Goal: Task Accomplishment & Management: Complete application form

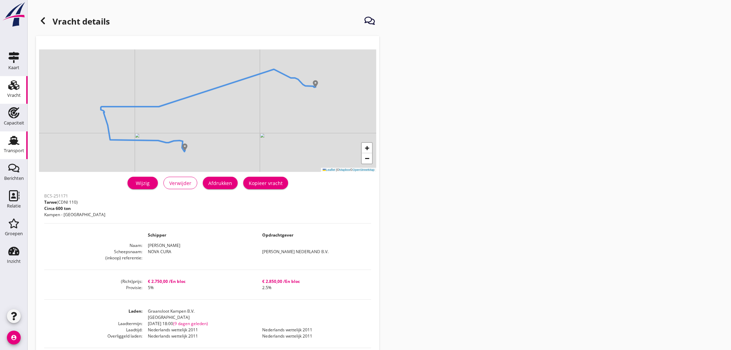
scroll to position [140, 0]
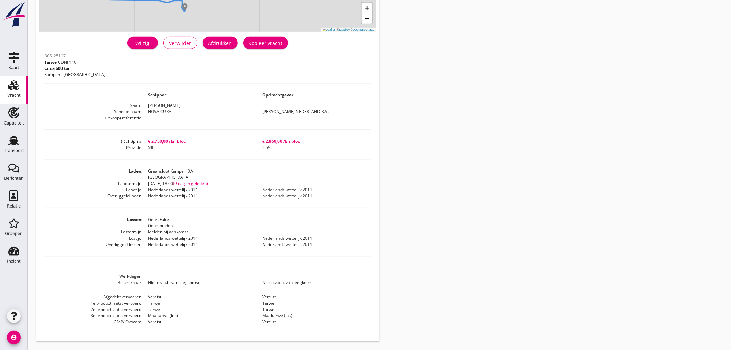
drag, startPoint x: 13, startPoint y: 144, endPoint x: 60, endPoint y: 139, distance: 47.0
click at [13, 144] on icon "Transport" at bounding box center [13, 140] width 11 height 11
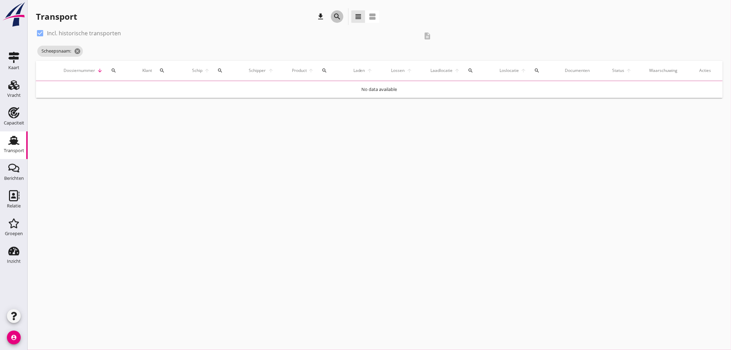
click at [335, 15] on icon "search" at bounding box center [337, 16] width 8 height 8
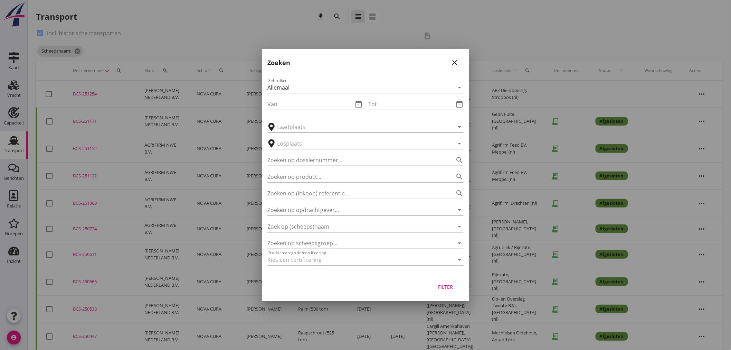
click at [322, 226] on input "Zoek op (scheeps)naam" at bounding box center [355, 226] width 177 height 11
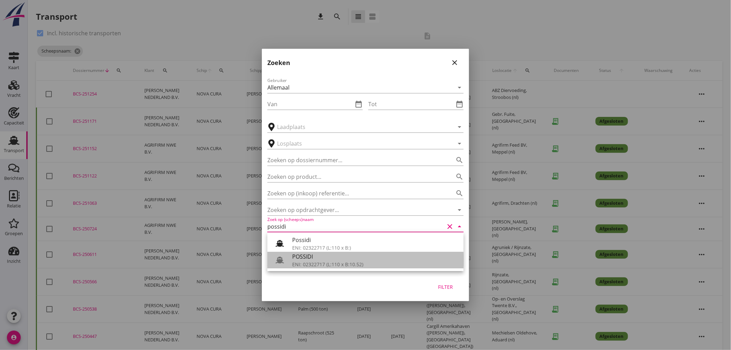
click at [314, 262] on div "ENI: 02322717 (L:110 x B:10.52)" at bounding box center [375, 264] width 166 height 7
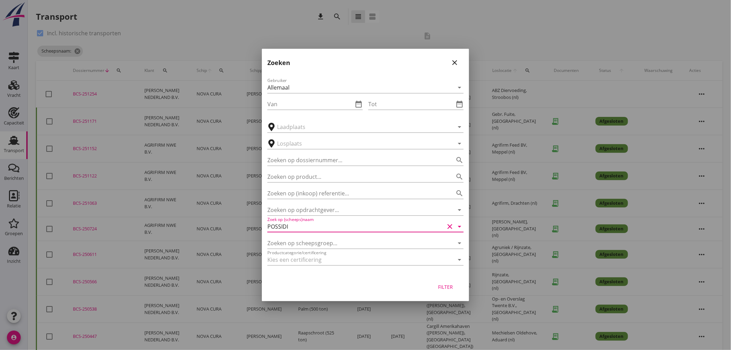
click at [447, 289] on div "Filter" at bounding box center [445, 286] width 19 height 7
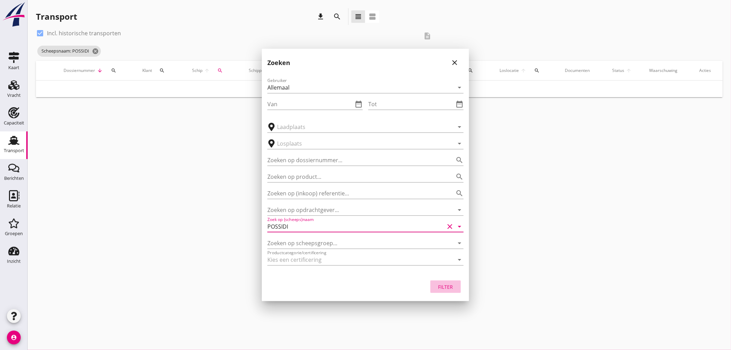
type input "POSSIDI"
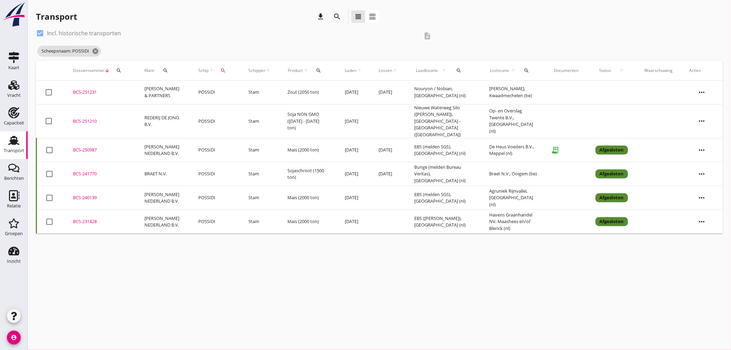
click at [246, 97] on td "Stam" at bounding box center [260, 93] width 39 height 24
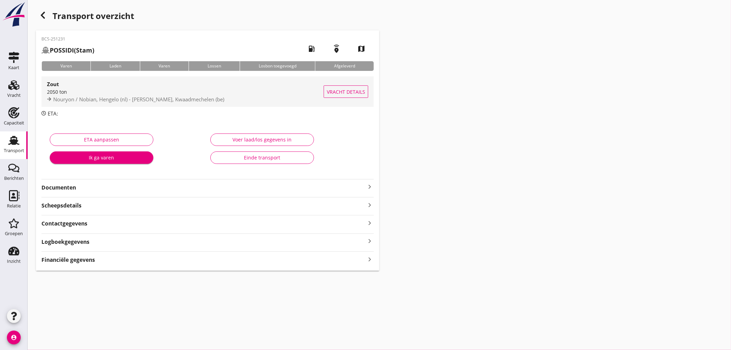
click at [183, 93] on div "2050 ton" at bounding box center [185, 91] width 277 height 7
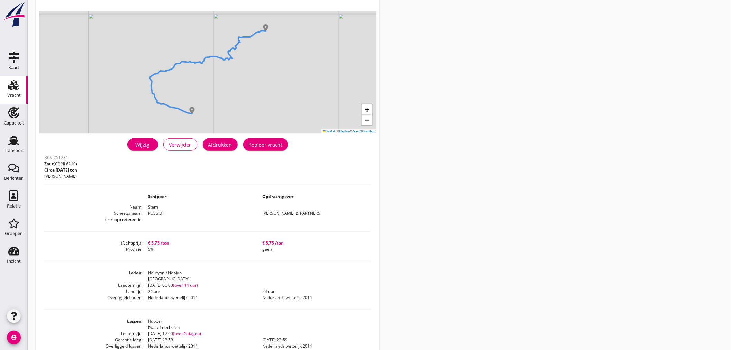
scroll to position [77, 0]
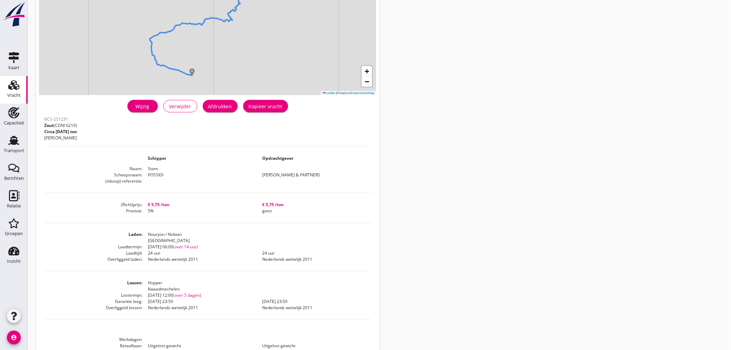
click at [141, 106] on div "Wijzig" at bounding box center [142, 106] width 19 height 7
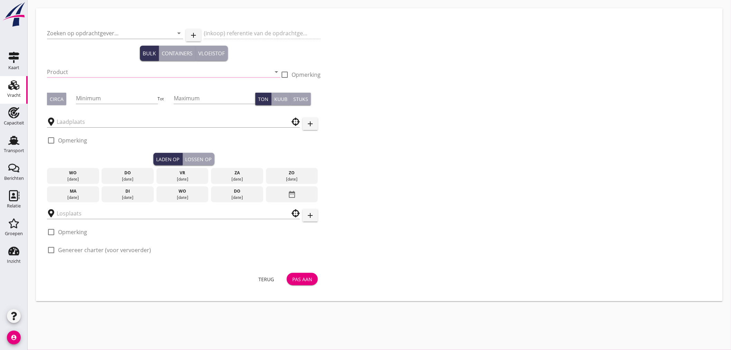
type input "[PERSON_NAME] & PARTNERS"
type input "Zout (6210)"
type input "2050"
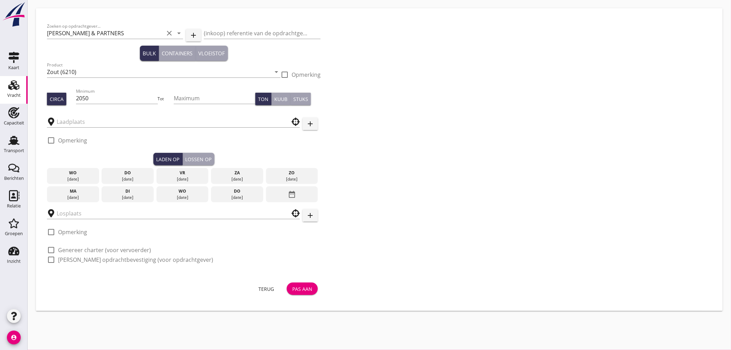
type input "Nouryon / Nobian"
type input "Hopper"
checkbox input "true"
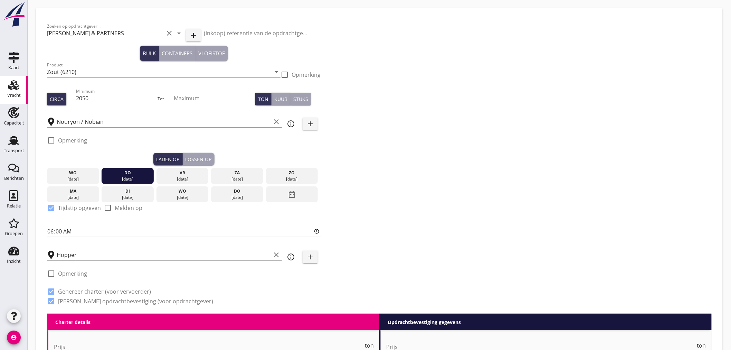
type input "5.75"
checkbox input "false"
radio input "false"
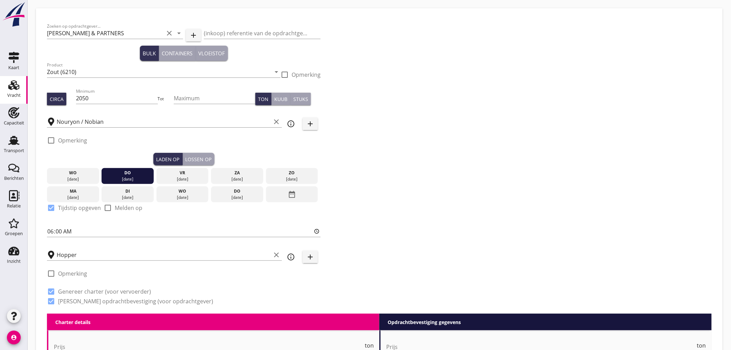
type input "24"
radio input "false"
radio input "true"
type input "5"
type input "5.75"
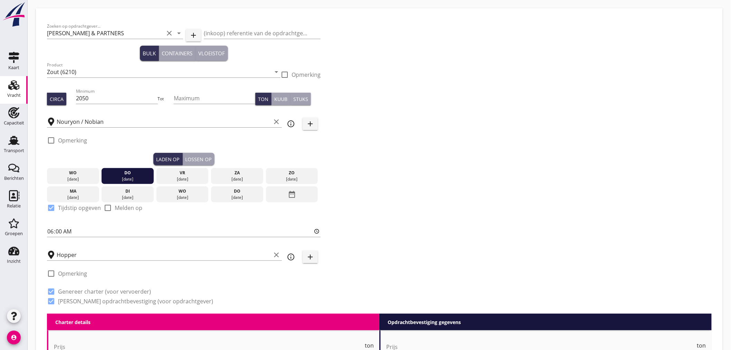
checkbox input "false"
radio input "false"
type input "24"
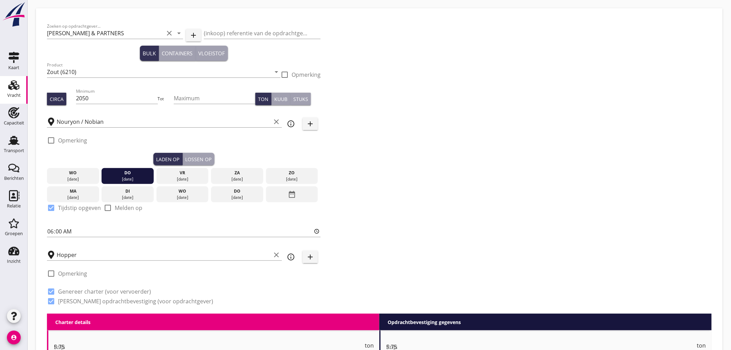
radio input "false"
radio input "true"
click at [289, 125] on icon "info_outline" at bounding box center [291, 124] width 8 height 8
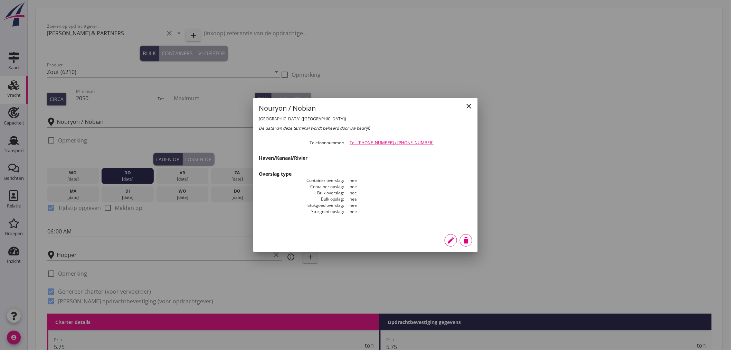
click at [470, 109] on icon "close" at bounding box center [469, 106] width 8 height 8
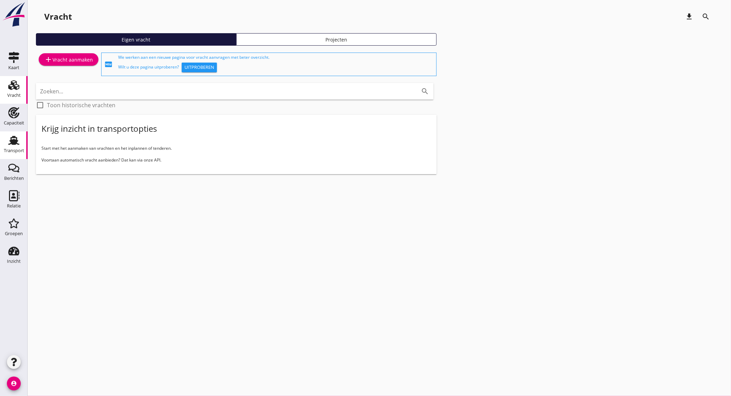
click at [16, 148] on div "Transport" at bounding box center [14, 151] width 20 height 10
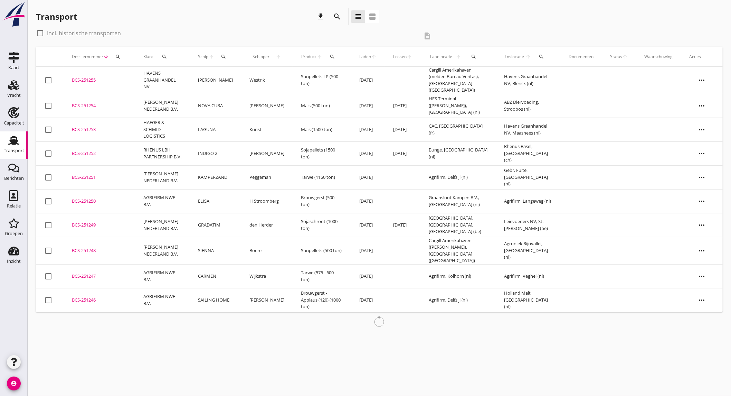
click at [341, 14] on icon "search" at bounding box center [337, 16] width 8 height 8
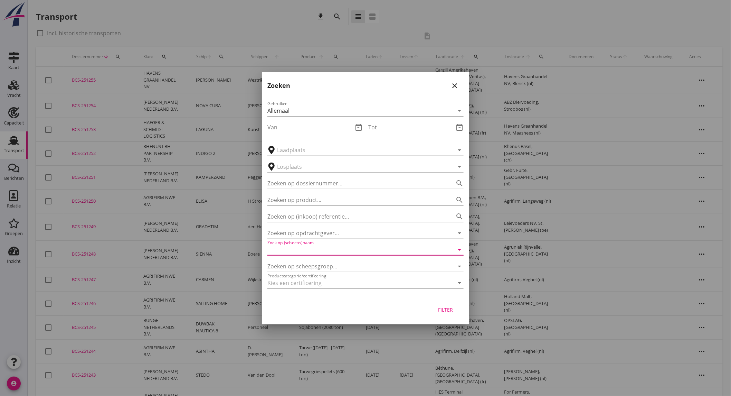
click at [316, 254] on input "Zoek op (scheeps)naam" at bounding box center [355, 249] width 177 height 11
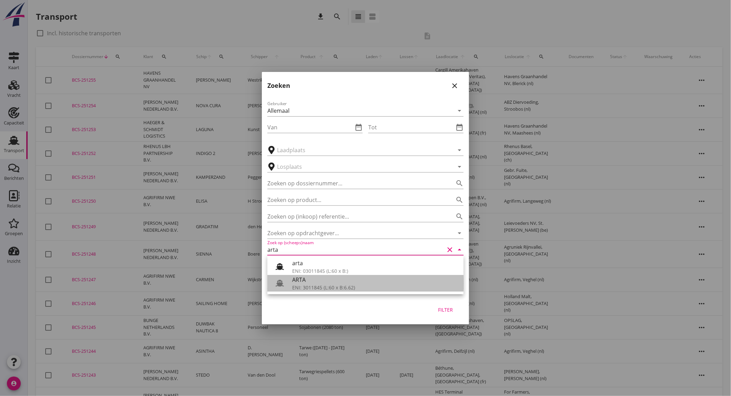
click at [336, 282] on div "ARTA" at bounding box center [375, 279] width 166 height 8
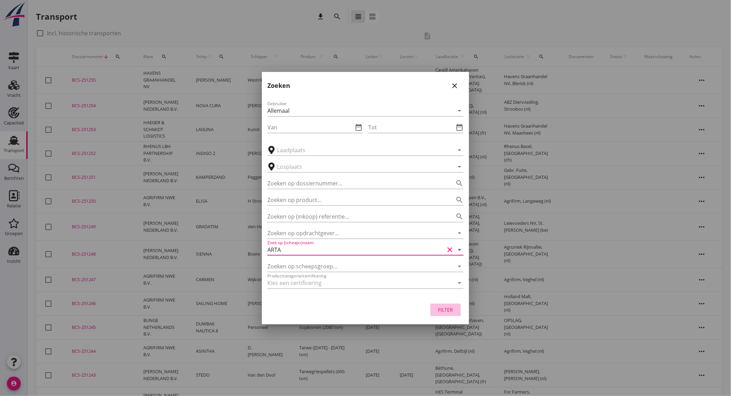
click at [447, 314] on button "Filter" at bounding box center [446, 309] width 30 height 12
type input "ARTA"
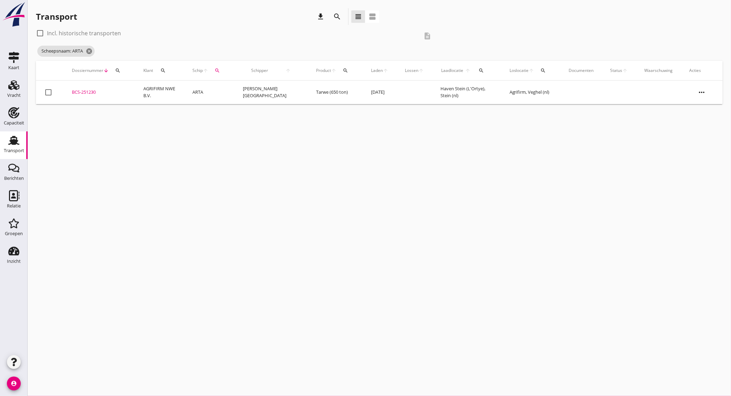
click at [104, 34] on label "Incl. historische transporten" at bounding box center [84, 33] width 74 height 7
checkbox input "true"
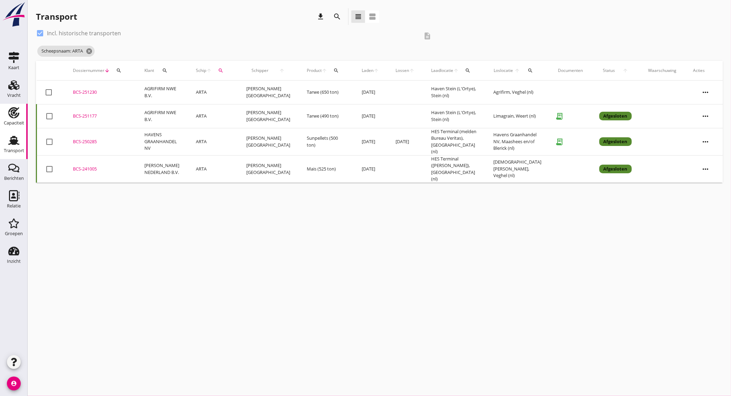
click at [11, 109] on use at bounding box center [13, 112] width 11 height 11
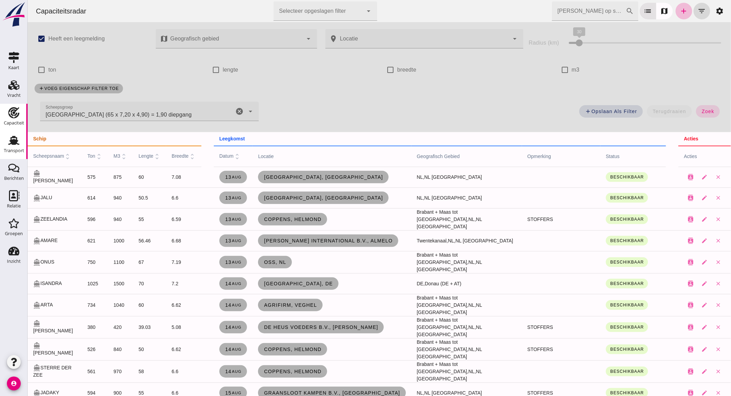
click at [16, 148] on div "Transport" at bounding box center [14, 151] width 20 height 10
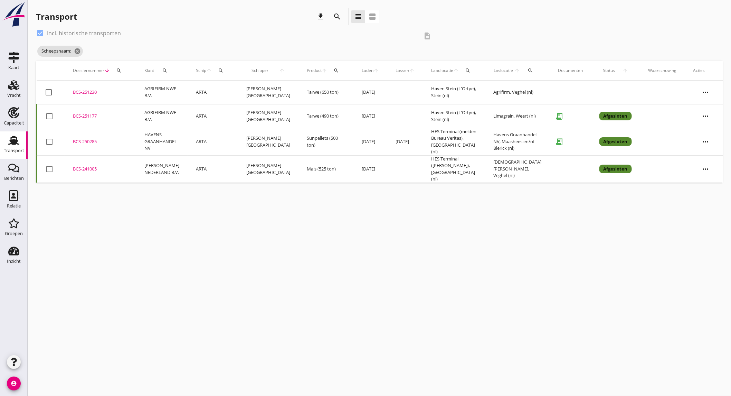
click at [194, 90] on td "ARTA" at bounding box center [213, 93] width 50 height 24
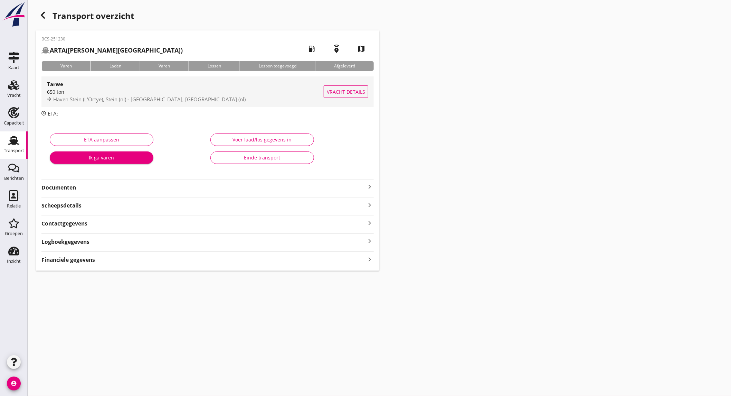
click at [141, 92] on div "650 ton" at bounding box center [185, 91] width 277 height 7
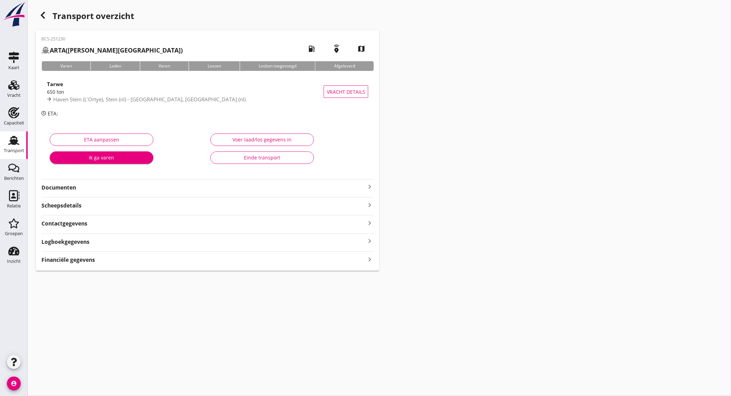
click at [164, 184] on strong "Documenten" at bounding box center [203, 188] width 324 height 8
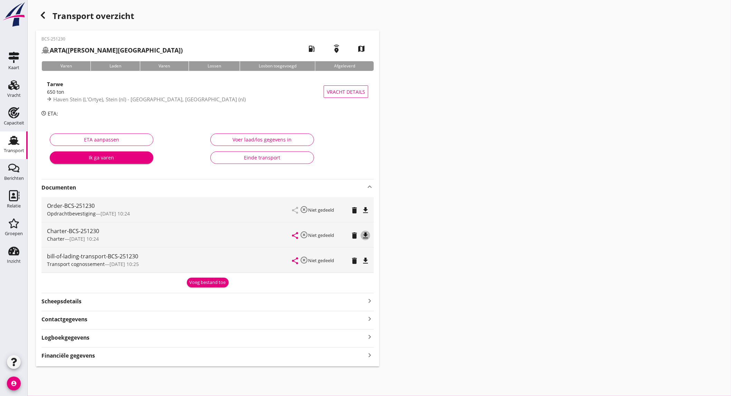
click at [366, 235] on icon "file_download" at bounding box center [365, 235] width 8 height 8
click at [6, 198] on div "Relatie" at bounding box center [14, 195] width 17 height 11
click div "Capaciteitsradar Selecteer opgeslagen filter Selecteer opgeslagen filter cancel…"
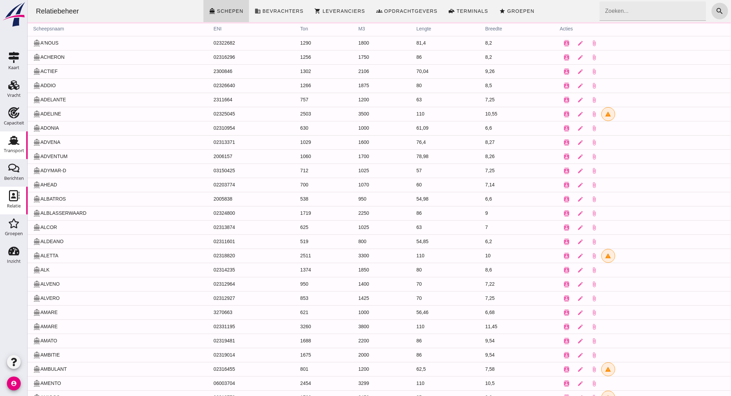
click at [18, 152] on div "Transport" at bounding box center [14, 150] width 20 height 4
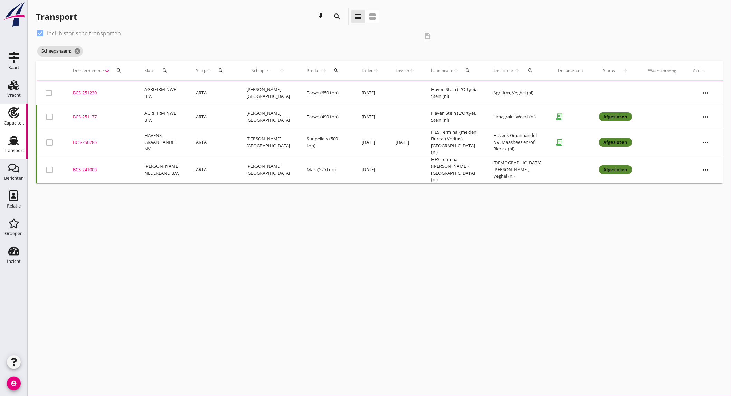
click at [19, 121] on div "Capaciteit" at bounding box center [14, 123] width 20 height 4
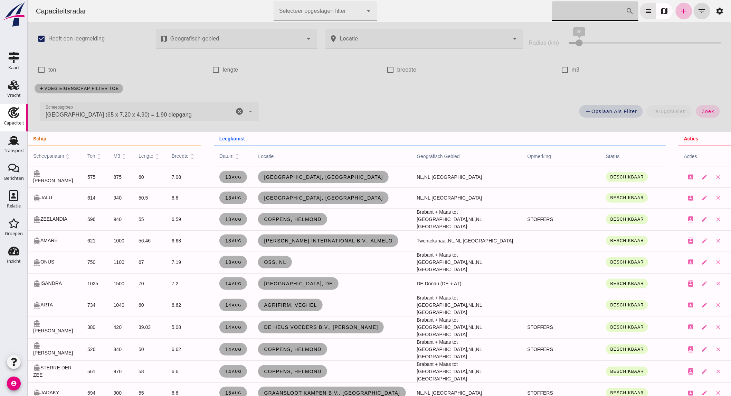
click input "Zoek op scheepsnaam"
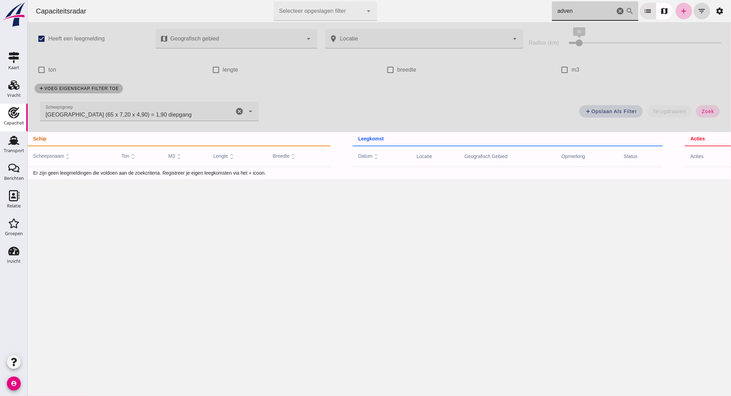
click icon "cancel"
type input "adven"
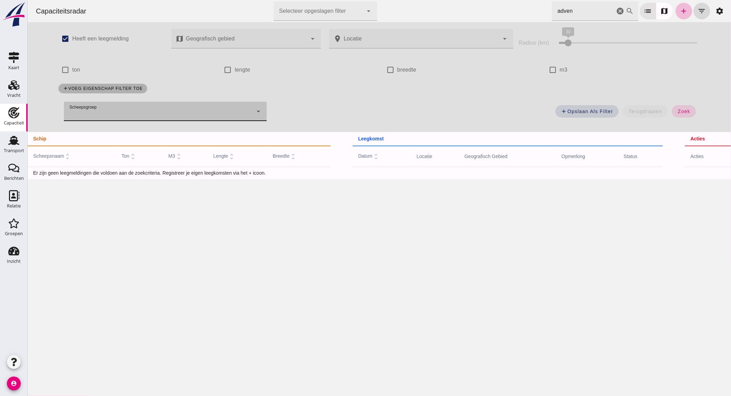
click input "adven"
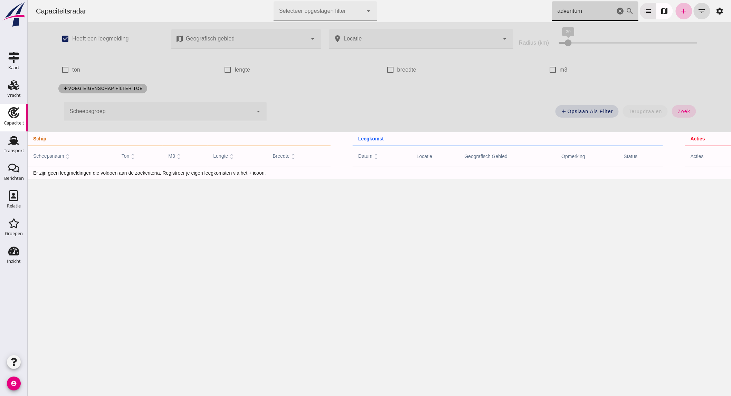
type input "adventum"
drag, startPoint x: 613, startPoint y: 7, endPoint x: 27, endPoint y: 392, distance: 701.1
click icon "cancel"
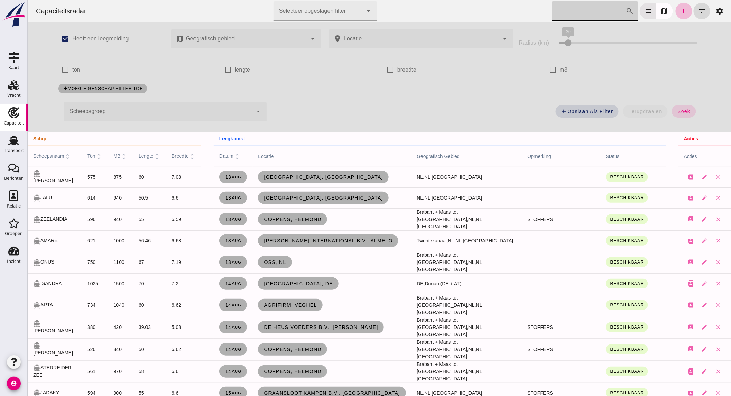
click at [74, 68] on label "ton" at bounding box center [76, 69] width 8 height 19
click input "ton"
checkbox input "true"
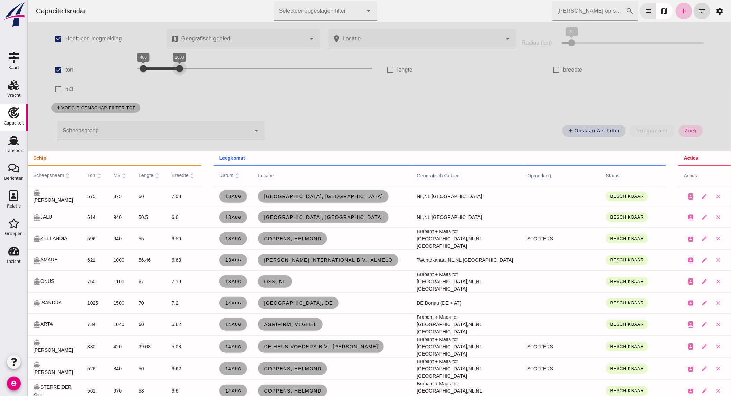
drag, startPoint x: 312, startPoint y: 68, endPoint x: 177, endPoint y: 67, distance: 134.8
click div "400 1600 400 1600"
click span "zoek"
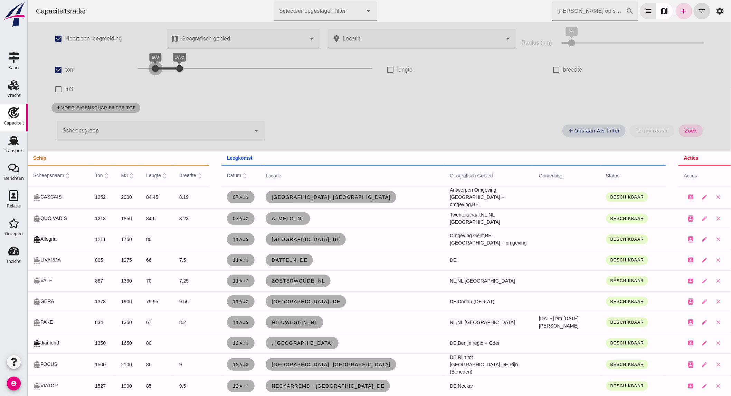
drag, startPoint x: 145, startPoint y: 66, endPoint x: 156, endPoint y: 68, distance: 10.2
click at [156, 68] on div at bounding box center [155, 69] width 14 height 14
click span "zoek"
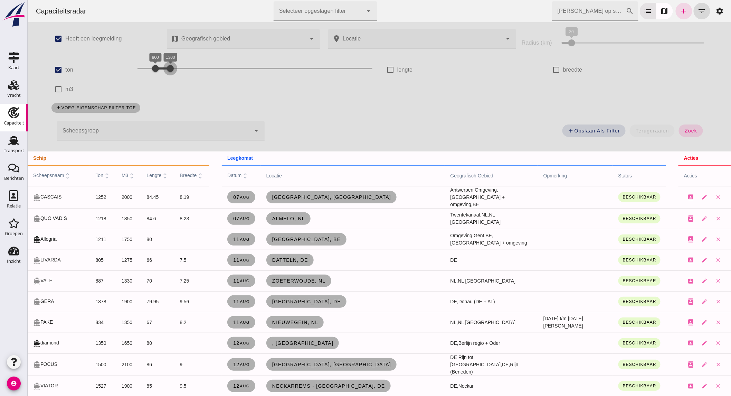
drag, startPoint x: 175, startPoint y: 67, endPoint x: 167, endPoint y: 68, distance: 7.7
click at [167, 68] on div at bounding box center [170, 69] width 14 height 14
click span "zoek"
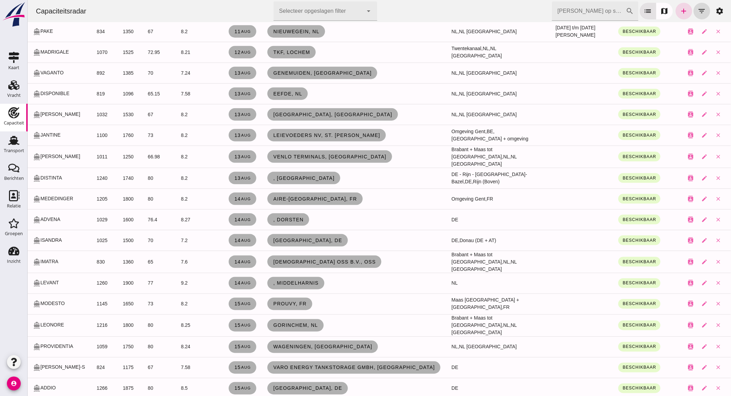
scroll to position [230, 0]
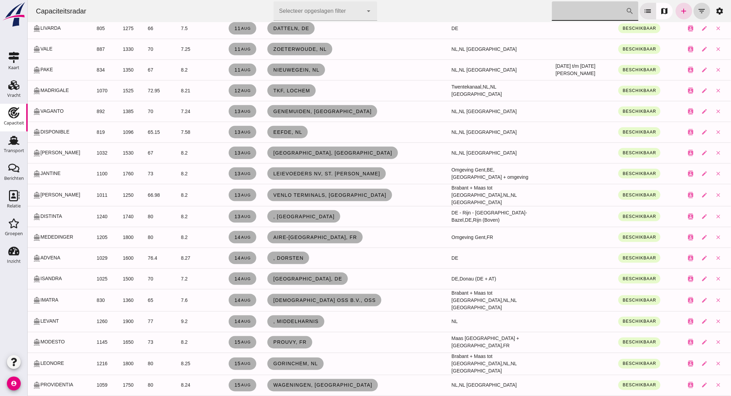
click input "Zoek op scheepsnaam"
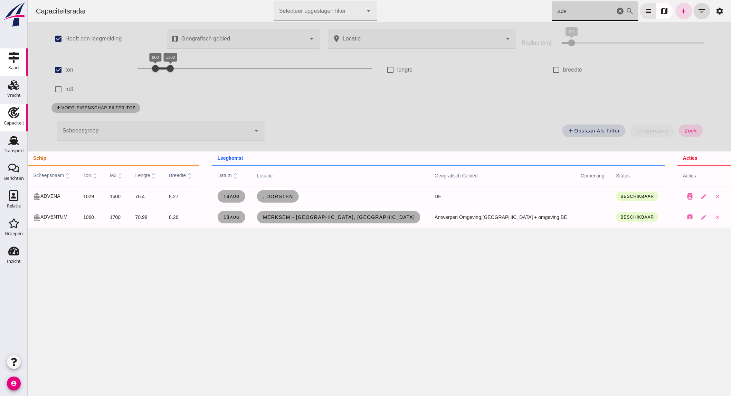
type input "adv"
click at [10, 88] on use at bounding box center [13, 85] width 11 height 10
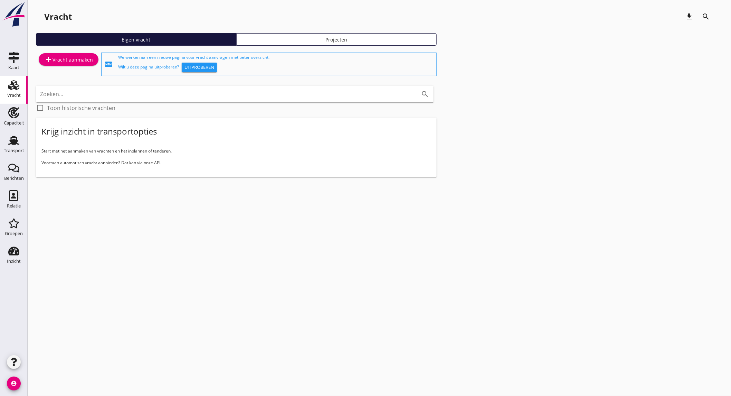
click at [81, 56] on div "add Vracht aanmaken" at bounding box center [68, 59] width 49 height 8
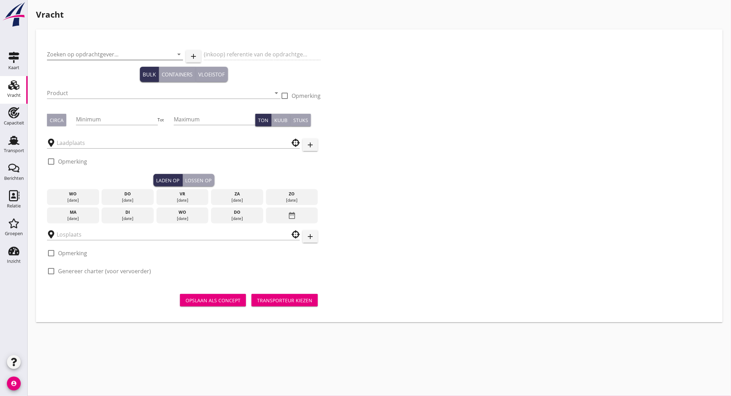
click at [139, 58] on input "Zoeken op opdrachtgever..." at bounding box center [105, 54] width 117 height 11
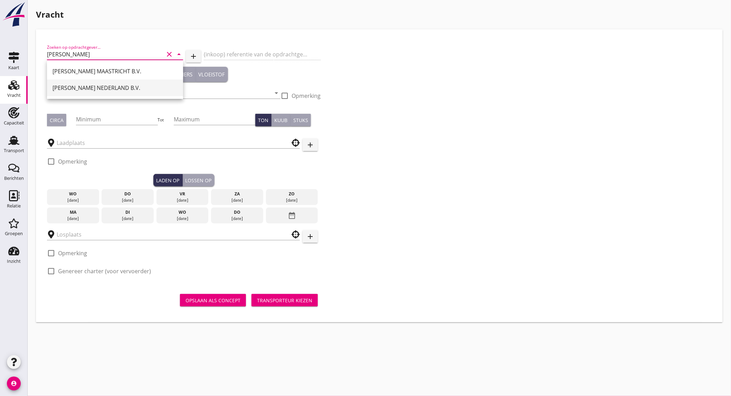
click at [118, 91] on div "[PERSON_NAME] NEDERLAND B.V." at bounding box center [115, 88] width 125 height 8
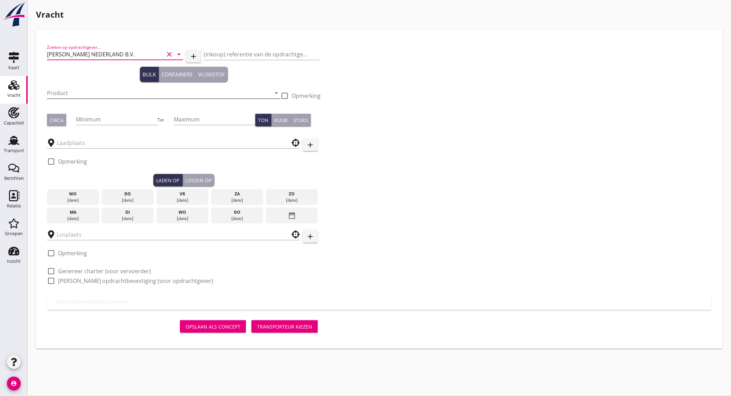
type input "[PERSON_NAME] NEDERLAND B.V."
click at [74, 91] on input "Product" at bounding box center [159, 92] width 224 height 11
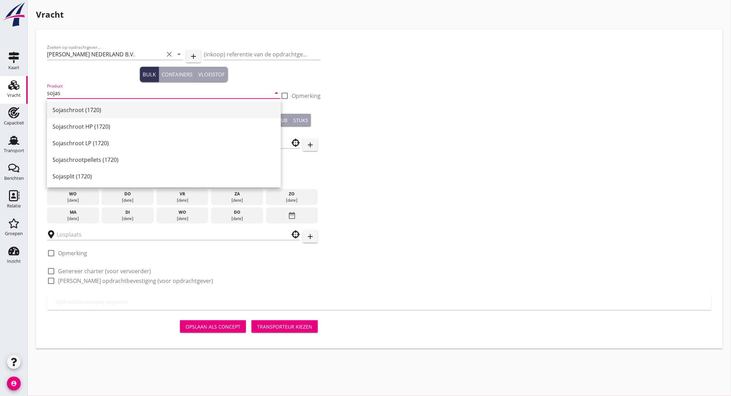
click at [70, 109] on div "Sojaschroot (1720)" at bounding box center [164, 110] width 223 height 8
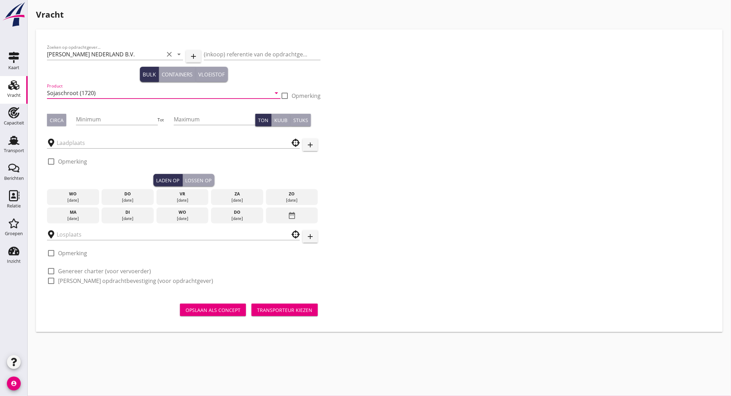
type input "Sojaschroot (1720)"
click at [54, 115] on button "Circa" at bounding box center [56, 120] width 19 height 12
click at [85, 116] on input "Minimum" at bounding box center [117, 119] width 82 height 11
type input "450"
click at [74, 140] on input "text" at bounding box center [169, 142] width 224 height 11
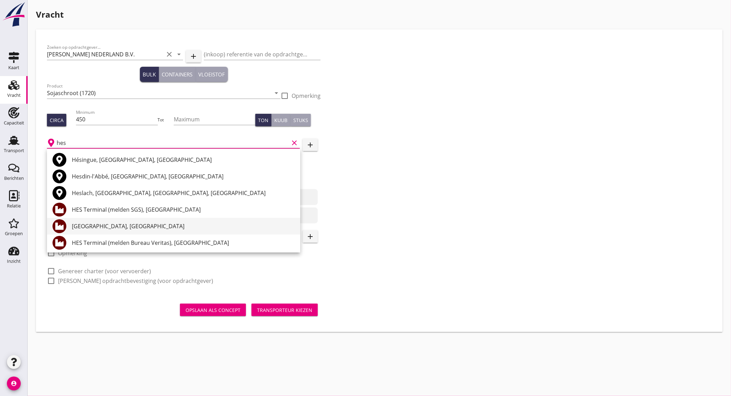
scroll to position [38, 0]
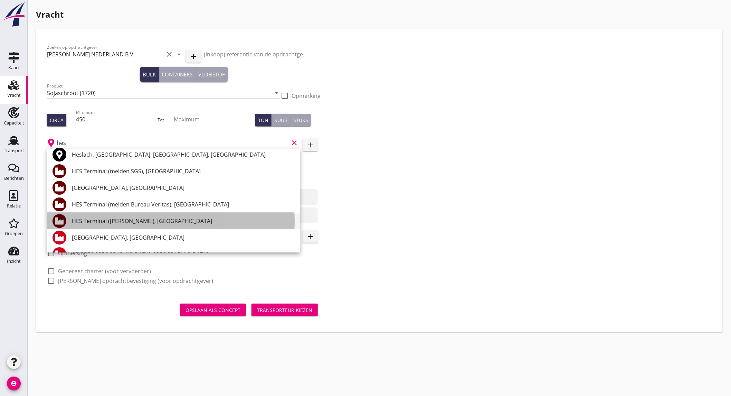
click at [156, 222] on div "HES Terminal ([PERSON_NAME]), [GEOGRAPHIC_DATA]" at bounding box center [183, 221] width 223 height 8
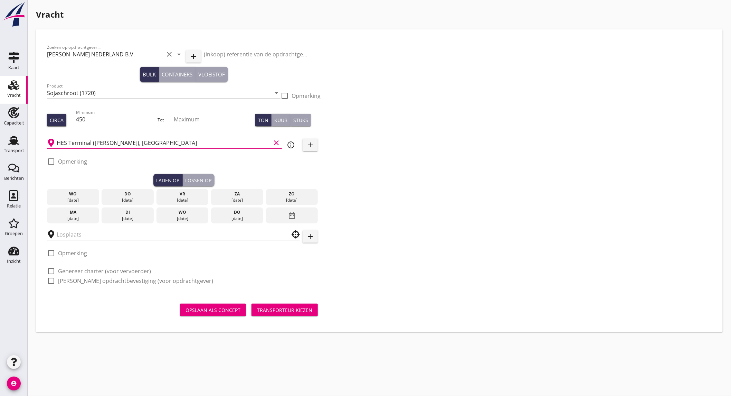
type input "HES Terminal ([PERSON_NAME]), [GEOGRAPHIC_DATA]"
click at [76, 162] on label "Opmerking" at bounding box center [72, 161] width 29 height 7
checkbox input "true"
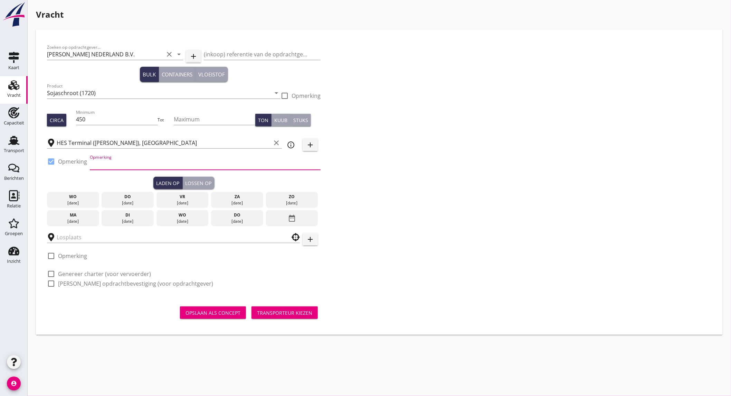
click at [113, 165] on input "Opmerking" at bounding box center [205, 164] width 231 height 11
type input "ex. opslag westhaven"
click at [85, 218] on div "[DATE]" at bounding box center [73, 221] width 49 height 6
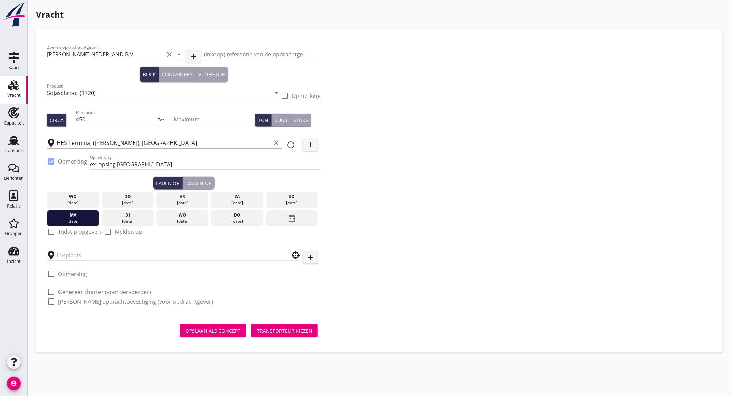
click at [75, 233] on label "Tijdstip opgeven" at bounding box center [79, 231] width 43 height 7
checkbox input "true"
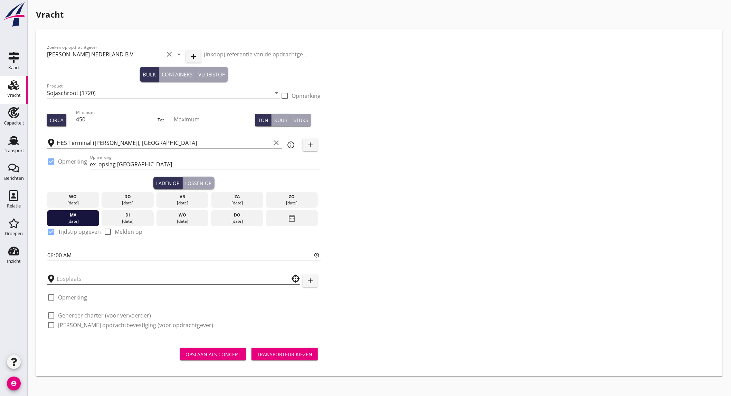
click at [81, 279] on input "text" at bounding box center [169, 278] width 224 height 11
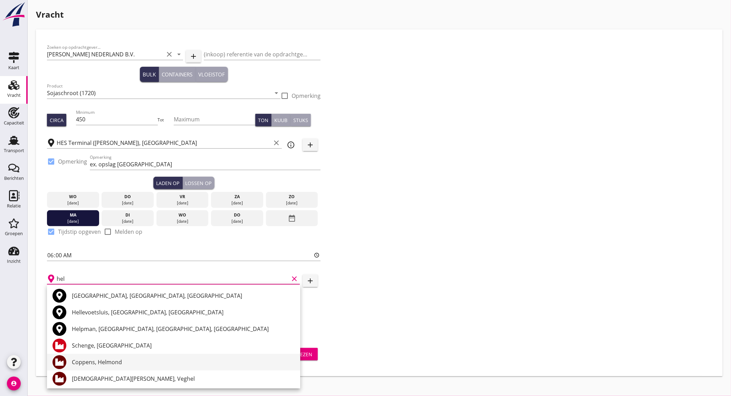
click at [114, 364] on div "Coppens, Helmond" at bounding box center [183, 362] width 223 height 8
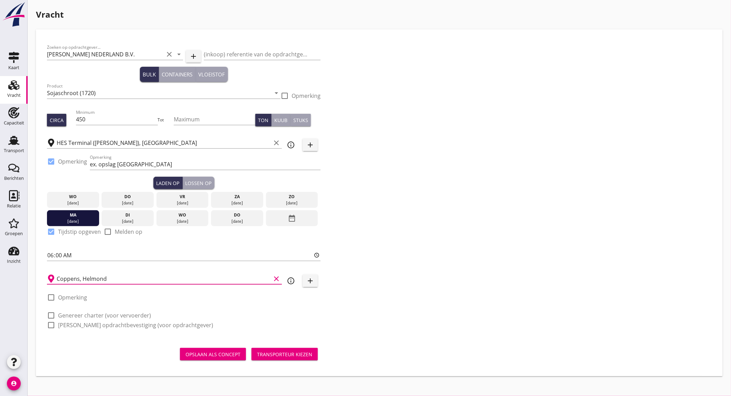
type input "Coppens, Helmond"
click at [79, 312] on label "Genereer charter (voor vervoerder)" at bounding box center [104, 315] width 93 height 7
checkbox input "true"
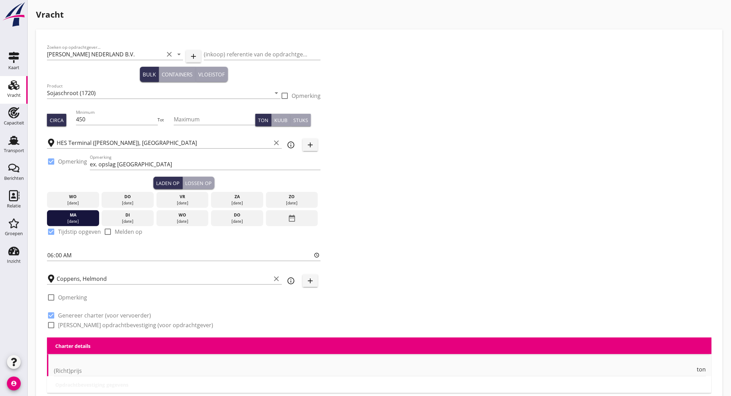
click at [75, 324] on label "[PERSON_NAME] opdrachtbevestiging (voor opdrachtgever)" at bounding box center [135, 324] width 155 height 7
checkbox input "true"
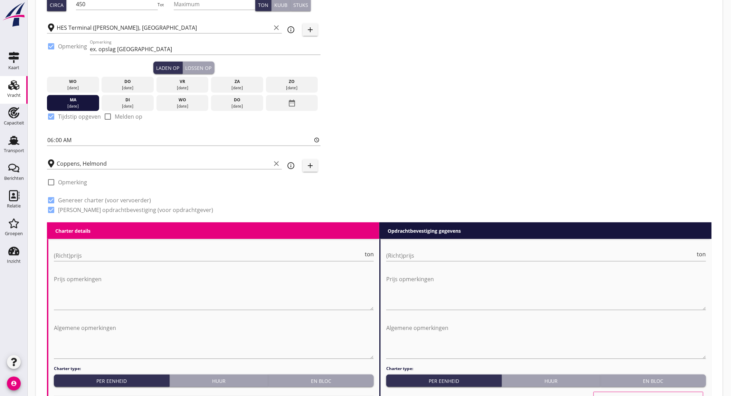
scroll to position [153, 0]
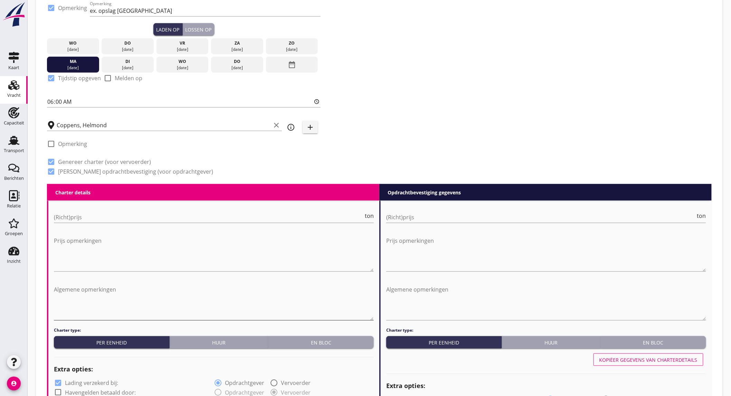
click at [72, 286] on textarea "Algemene opmerkingen" at bounding box center [214, 302] width 320 height 36
paste textarea "schipper is niet beschikbaar 19-08 van 11.00 t/m 14.00"
type textarea "schipper is niet beschikbaar 19-08 van 11.00 t/m 14.00"
click at [452, 287] on textarea "Algemene opmerkingen" at bounding box center [546, 302] width 320 height 36
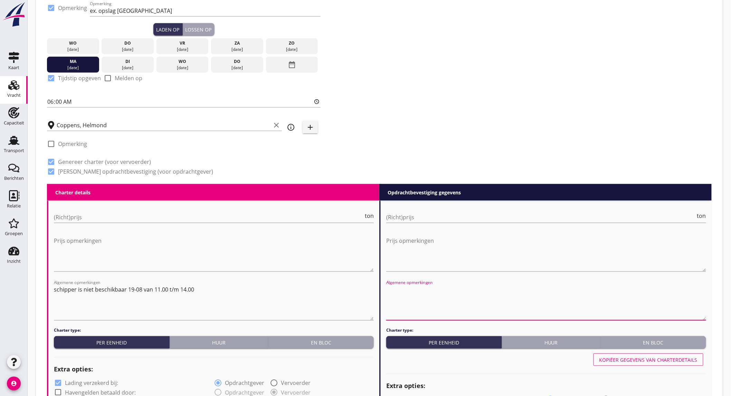
paste textarea "schipper is niet beschikbaar 19-08 van 11.00 t/m 14.00"
type textarea "schipper is niet beschikbaar 19-08 van 11.00 t/m 14.00"
click at [310, 215] on input "(Richt)prijs" at bounding box center [209, 217] width 310 height 11
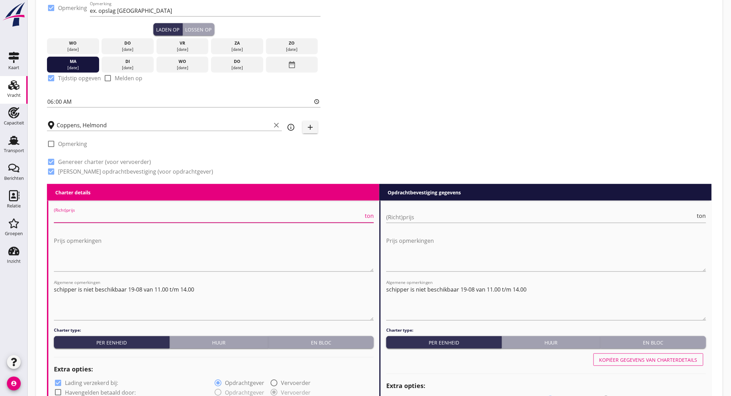
type input "8"
type input "8.5"
click at [443, 209] on div "(Richt)prijs ton" at bounding box center [546, 218] width 320 height 22
click at [444, 217] on input "(Richt)prijs" at bounding box center [541, 217] width 310 height 11
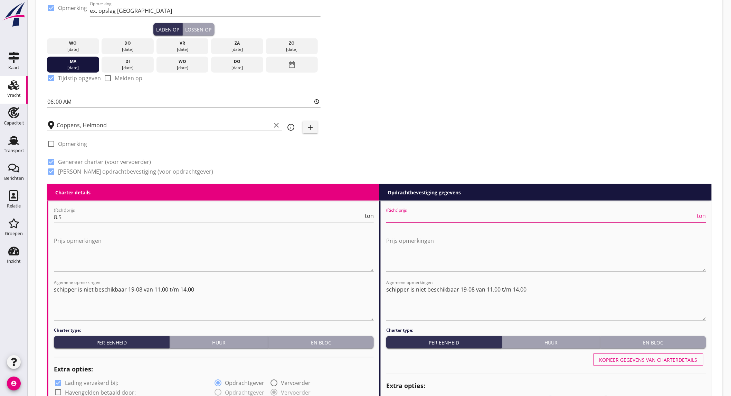
type input "8"
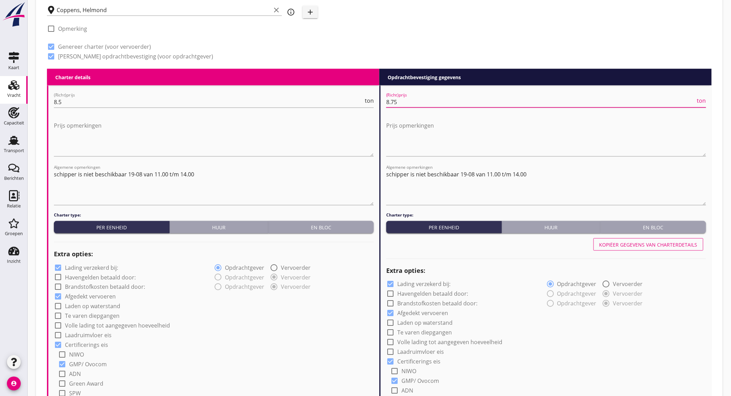
type input "8.75"
click at [102, 268] on label "Lading verzekerd bij:" at bounding box center [91, 267] width 53 height 7
checkbox input "false"
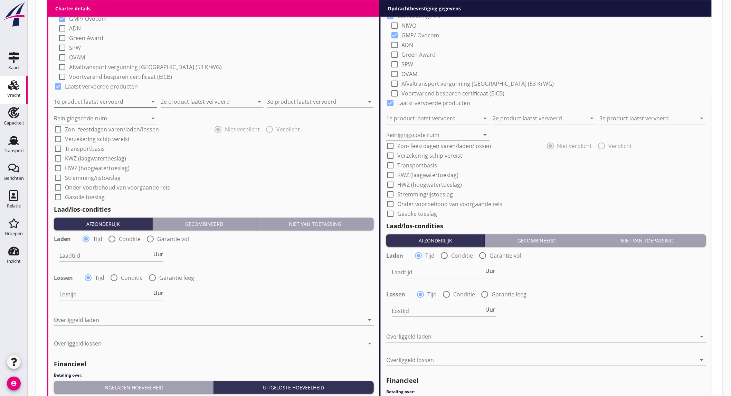
click at [98, 100] on input "1e product laatst vervoerd" at bounding box center [101, 101] width 94 height 11
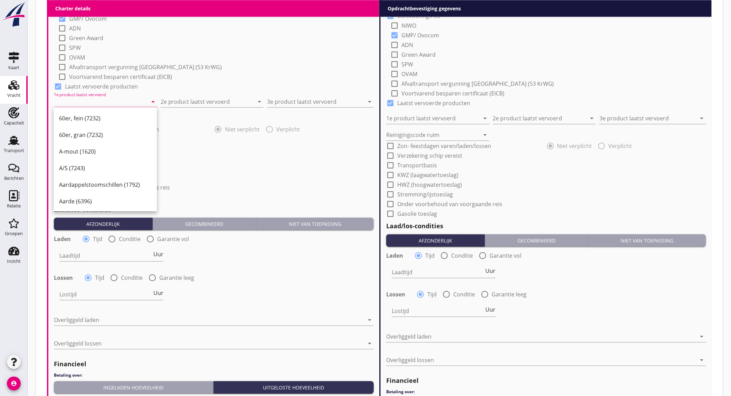
click at [93, 101] on input "1e product laatst vervoerd" at bounding box center [101, 101] width 94 height 11
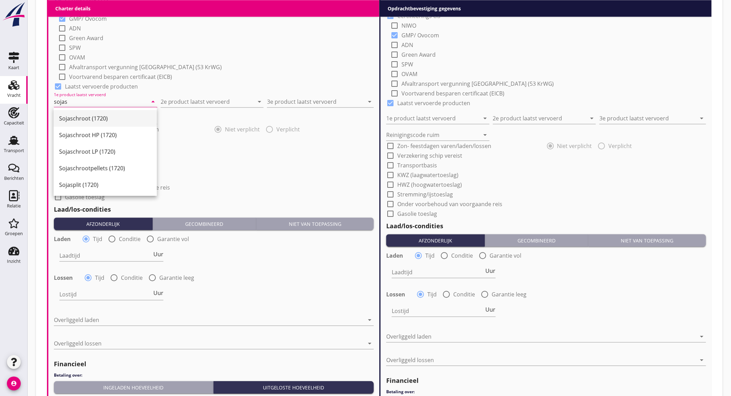
click at [106, 118] on div "Sojaschroot (1720)" at bounding box center [105, 118] width 92 height 8
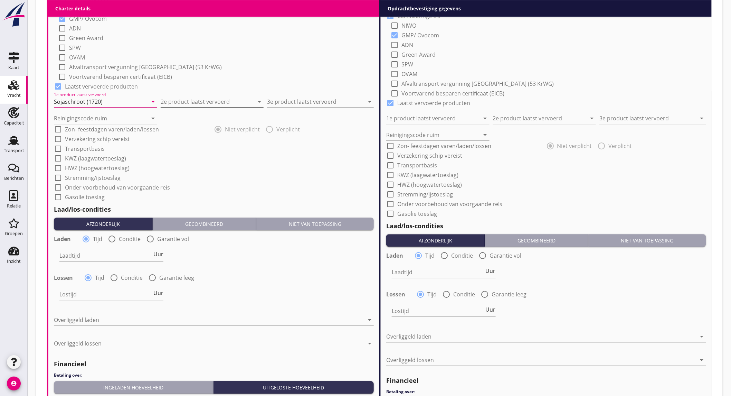
type input "Sojaschroot (1720)"
click at [208, 99] on input "2e product laatst vervoerd" at bounding box center [208, 101] width 94 height 11
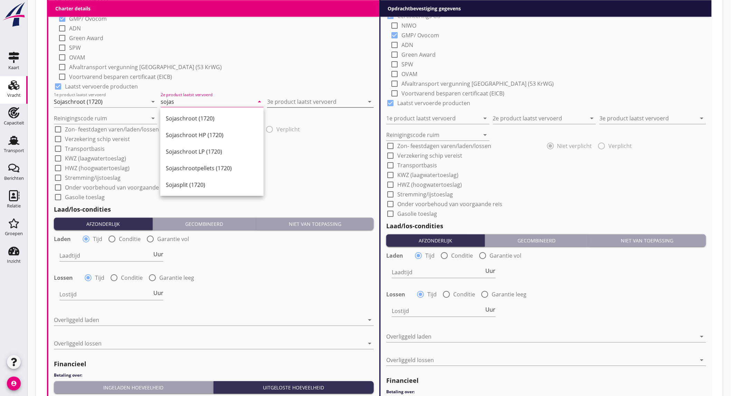
click at [226, 116] on div "Sojaschroot (1720)" at bounding box center [212, 118] width 92 height 8
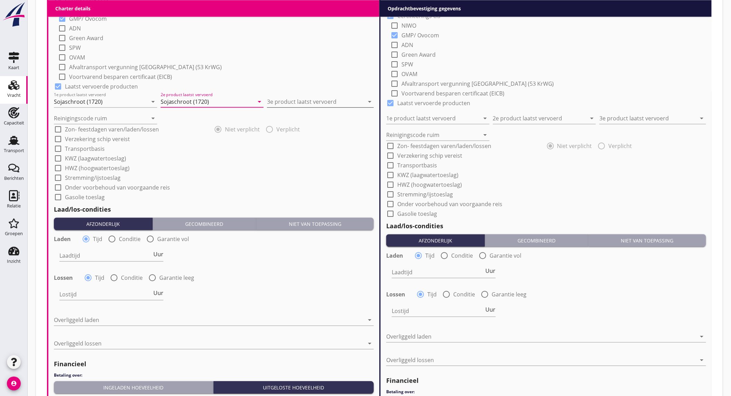
type input "Sojaschroot (1720)"
click at [331, 100] on input "3e product laatst vervoerd" at bounding box center [315, 101] width 97 height 11
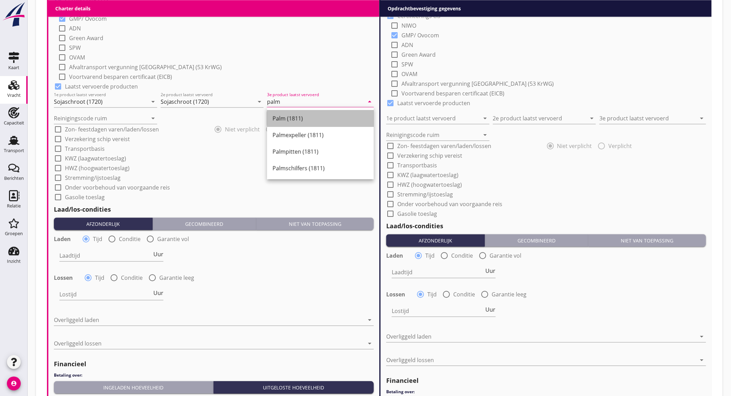
click at [315, 115] on div "Palm (1811)" at bounding box center [321, 118] width 96 height 8
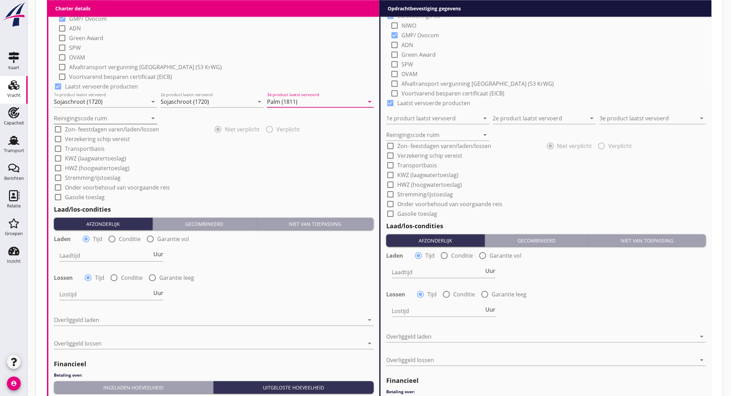
type input "Palm (1811)"
click at [96, 118] on input "Reinigingscode ruim" at bounding box center [101, 118] width 94 height 11
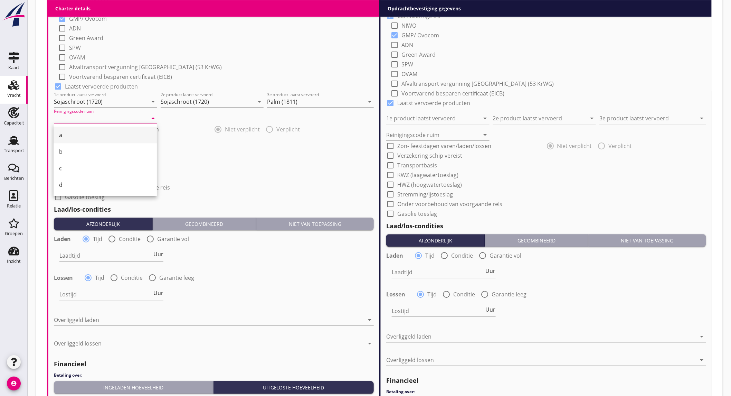
click at [91, 132] on div "a" at bounding box center [105, 135] width 92 height 8
type input "a"
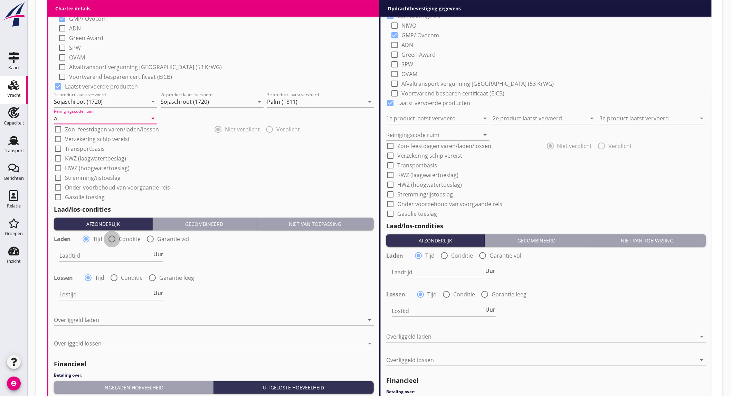
click at [110, 235] on div at bounding box center [112, 239] width 12 height 12
radio input "false"
radio input "true"
click at [124, 256] on div at bounding box center [132, 255] width 147 height 11
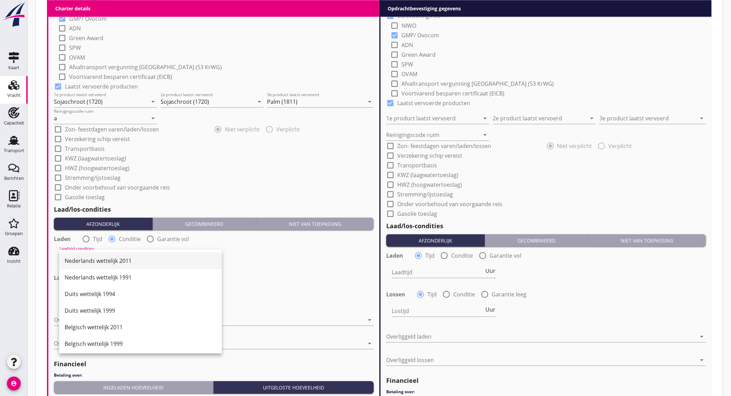
click at [120, 263] on div "Nederlands wettelijk 2011" at bounding box center [141, 260] width 152 height 8
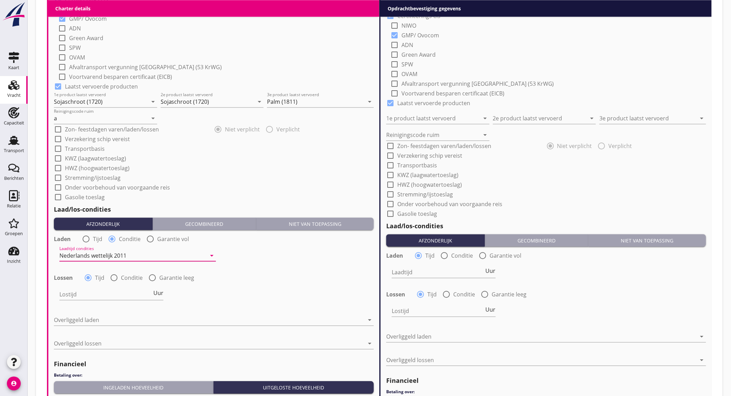
click at [115, 275] on div at bounding box center [114, 278] width 12 height 12
radio input "false"
radio input "true"
click at [115, 293] on div at bounding box center [132, 294] width 147 height 11
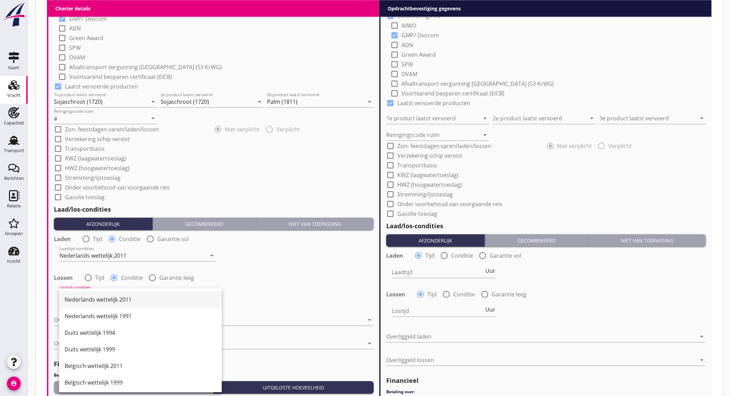
click at [119, 299] on div "Nederlands wettelijk 2011" at bounding box center [141, 299] width 152 height 8
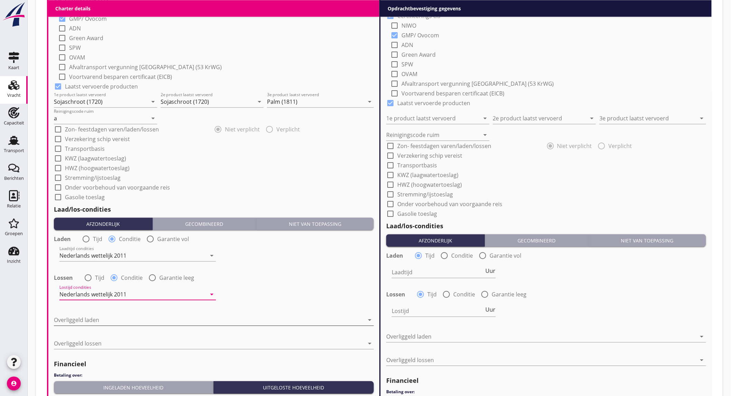
click at [125, 319] on div at bounding box center [209, 319] width 310 height 11
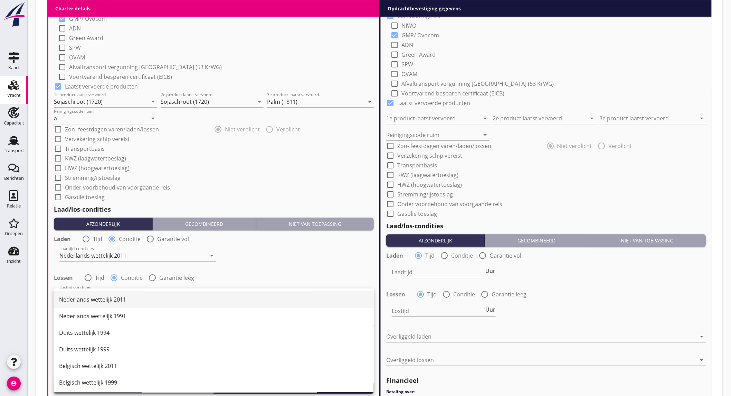
click at [126, 298] on div "Nederlands wettelijk 2011" at bounding box center [213, 299] width 309 height 8
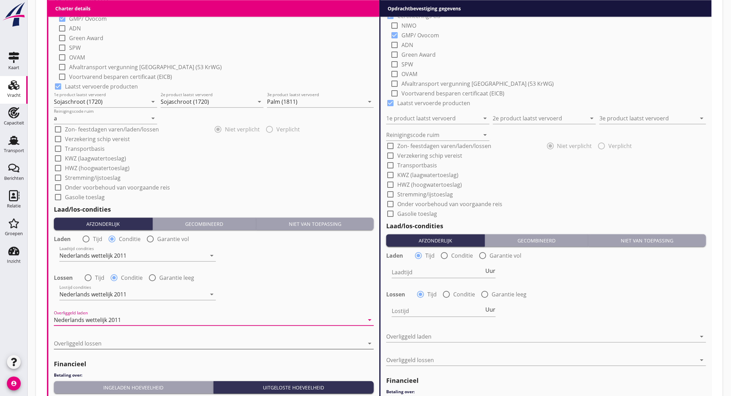
click at [122, 340] on div at bounding box center [209, 343] width 310 height 11
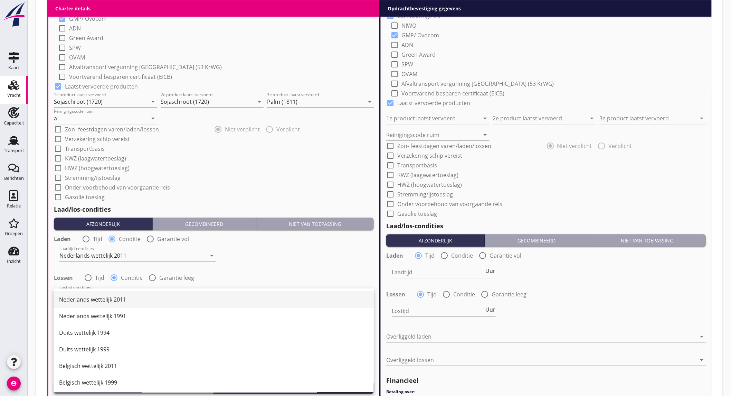
click at [123, 302] on div "Nederlands wettelijk 2011" at bounding box center [213, 299] width 309 height 8
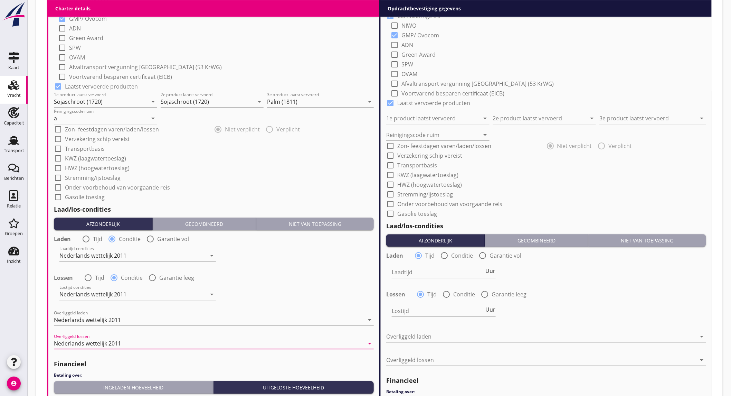
scroll to position [756, 0]
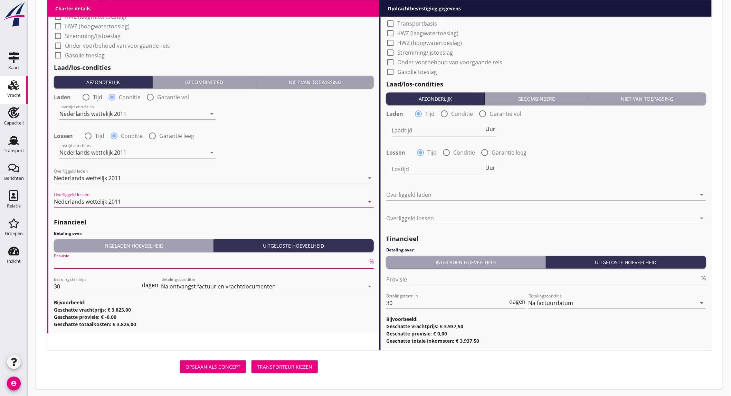
click at [176, 262] on input "Provisie" at bounding box center [211, 262] width 314 height 11
type input "5"
click at [480, 278] on input "Provisie" at bounding box center [543, 279] width 314 height 11
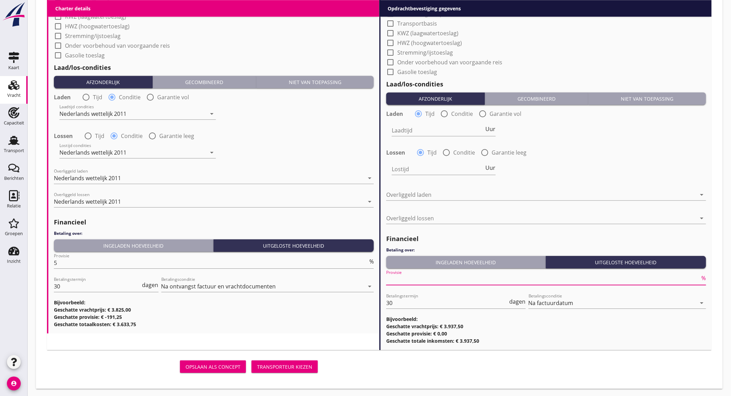
type input "2"
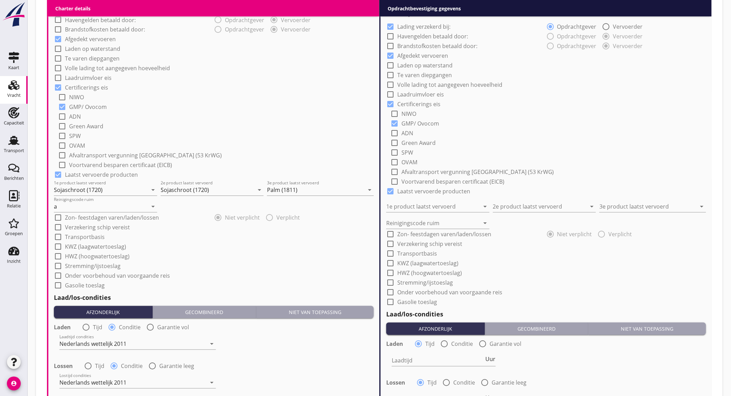
scroll to position [410, 0]
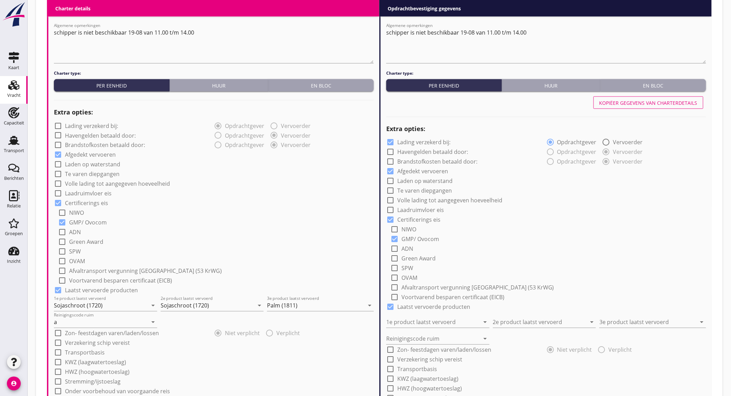
type input "2.5"
click at [644, 101] on div "Kopiëer gegevens van charterdetails" at bounding box center [649, 102] width 98 height 7
checkbox input "false"
type input "Sojaschroot (1720)"
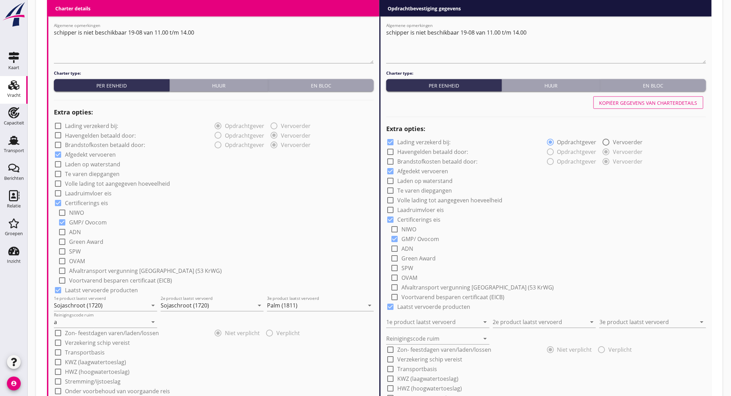
type input "Palm (1811)"
type input "a"
radio input "false"
radio input "true"
radio input "false"
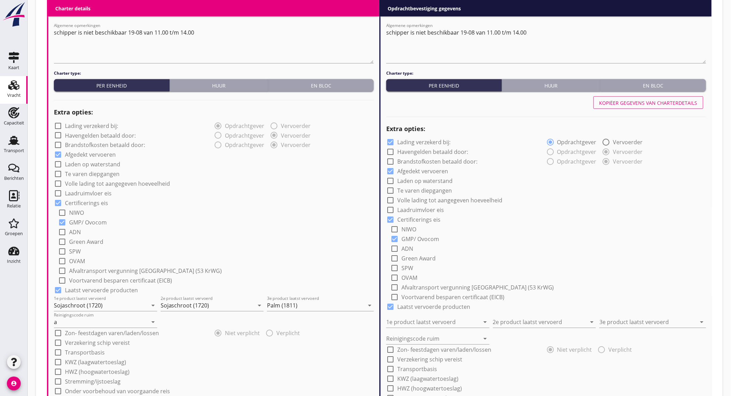
radio input "true"
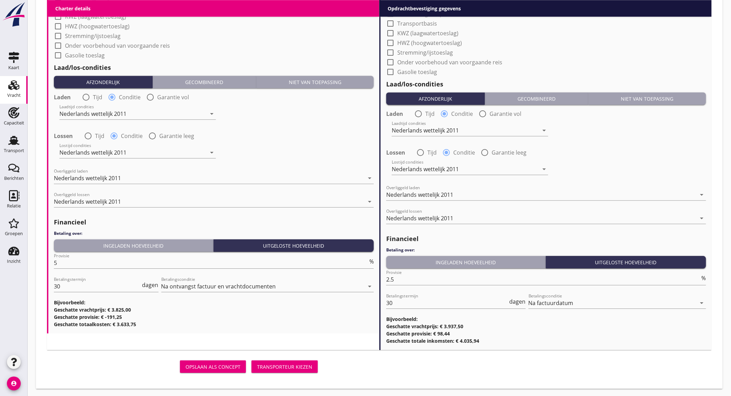
click at [299, 365] on div "Transporteur kiezen" at bounding box center [284, 366] width 55 height 7
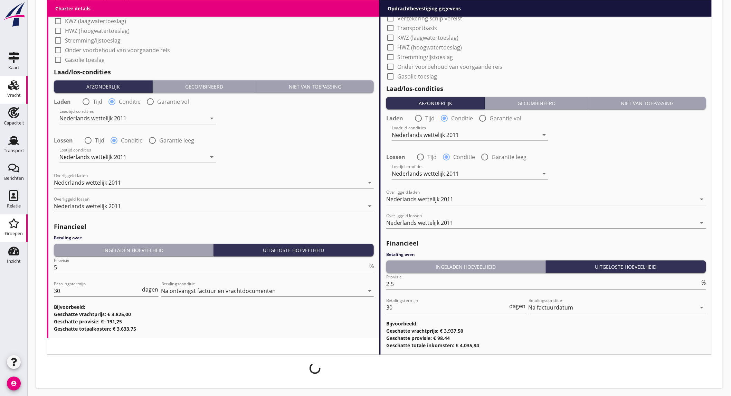
scroll to position [751, 0]
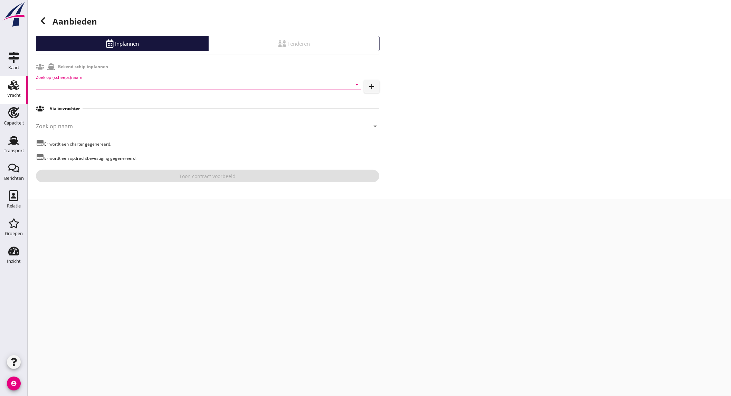
click at [124, 85] on input "Zoek op (scheeps)naam" at bounding box center [189, 84] width 306 height 11
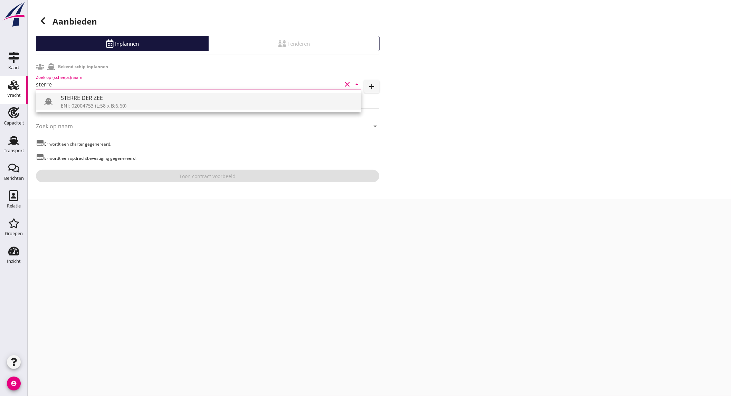
click at [119, 103] on div "ENI: 02004753 (L:58 x B:6.60)" at bounding box center [208, 105] width 295 height 7
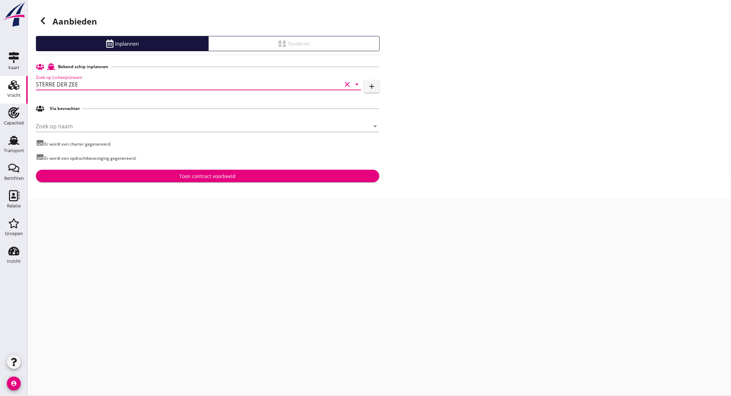
type input "STERRE DER ZEE"
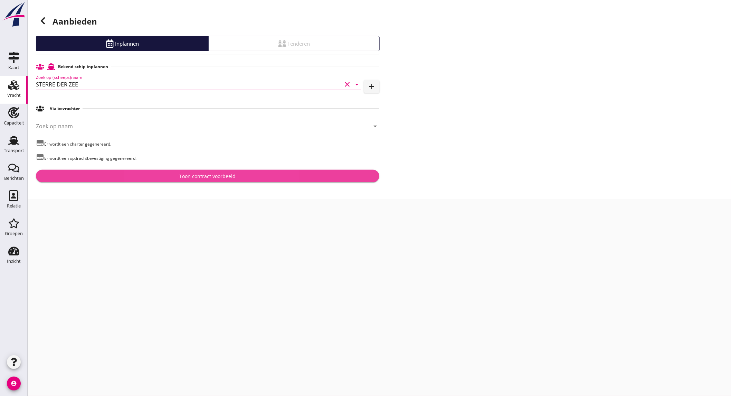
click at [182, 173] on div "Toon contract voorbeeld" at bounding box center [208, 175] width 56 height 7
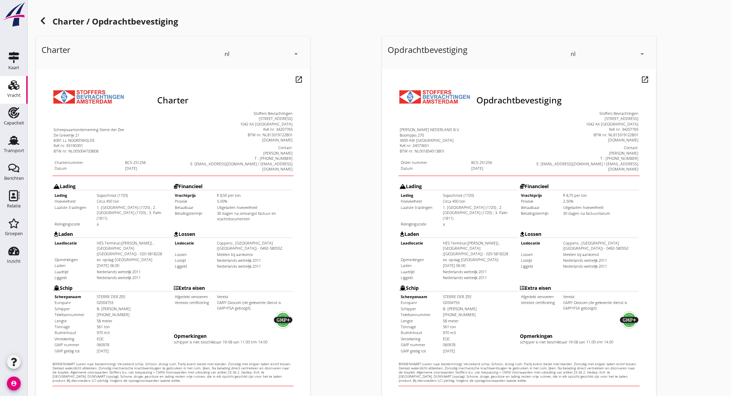
scroll to position [115, 0]
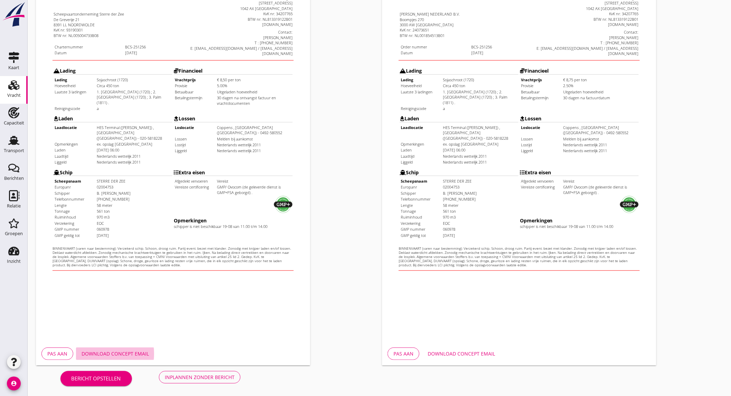
click at [113, 355] on div "Download concept email" at bounding box center [115, 353] width 67 height 7
click at [438, 356] on div "Download concept email" at bounding box center [461, 353] width 67 height 7
click at [186, 376] on div "Inplannen zonder bericht" at bounding box center [200, 376] width 70 height 7
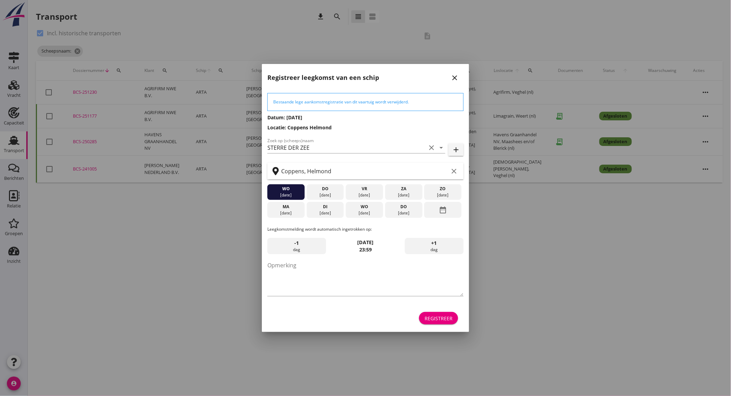
click at [357, 207] on div "wo" at bounding box center [365, 207] width 34 height 6
click at [430, 316] on div "Registreer" at bounding box center [439, 317] width 28 height 7
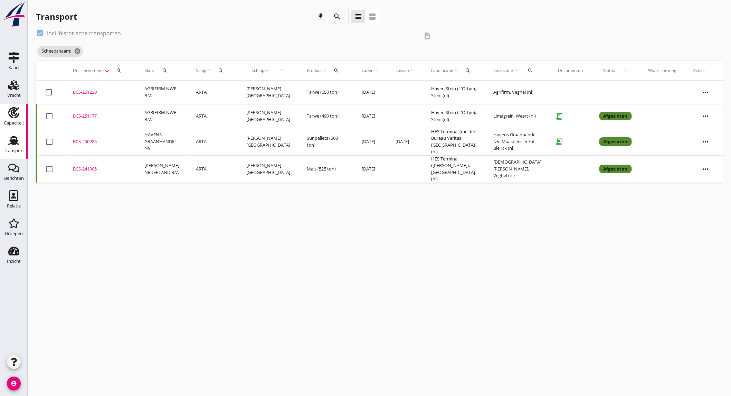
click at [9, 114] on use at bounding box center [13, 112] width 11 height 11
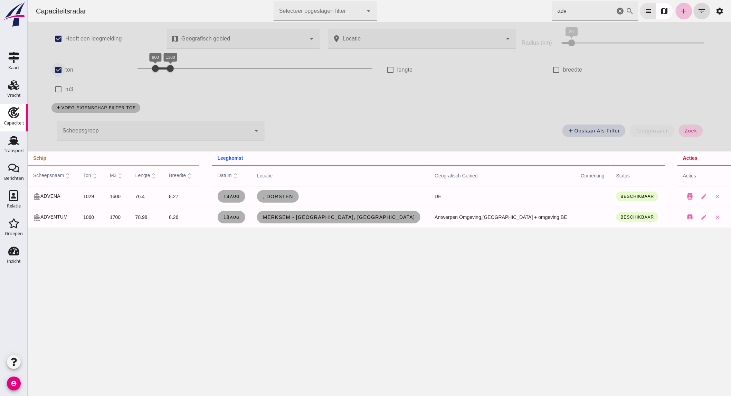
click input "ton"
checkbox input "false"
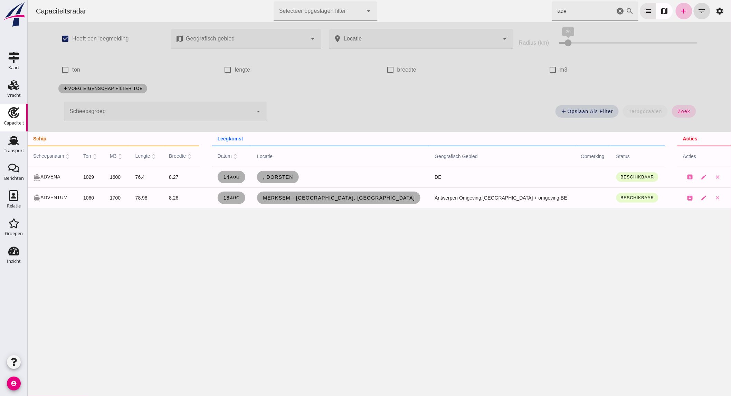
click at [560, 68] on label "m3" at bounding box center [564, 69] width 8 height 19
click input "m3"
checkbox input "true"
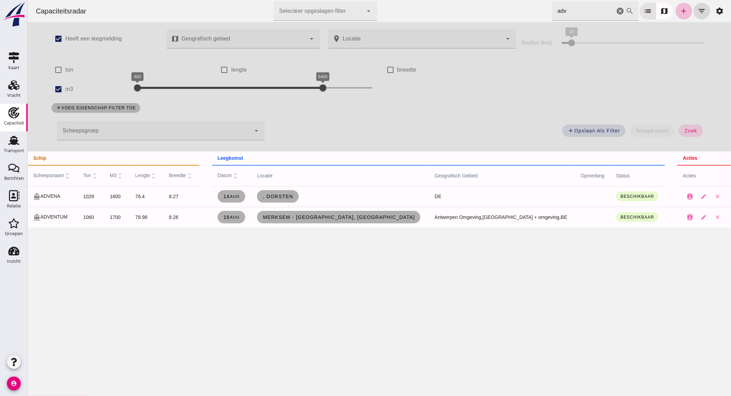
click icon "cancel"
click div "400 6400 400 6400"
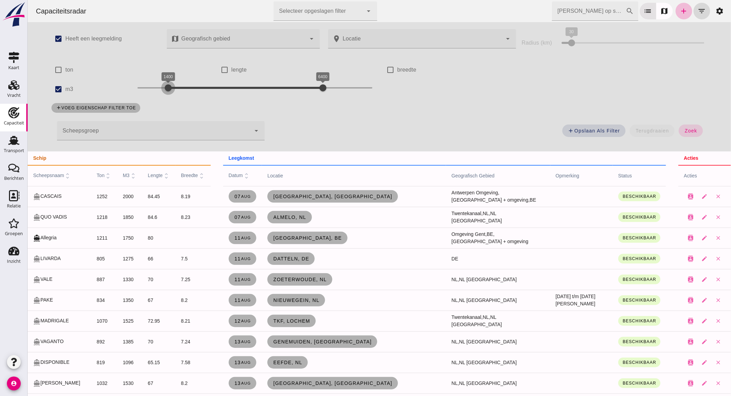
drag, startPoint x: 176, startPoint y: 88, endPoint x: 167, endPoint y: 89, distance: 9.4
click at [167, 89] on div at bounding box center [168, 88] width 14 height 14
drag, startPoint x: 310, startPoint y: 83, endPoint x: 190, endPoint y: 87, distance: 120.0
click div "1400 2200 1400 2200"
click button "zoek"
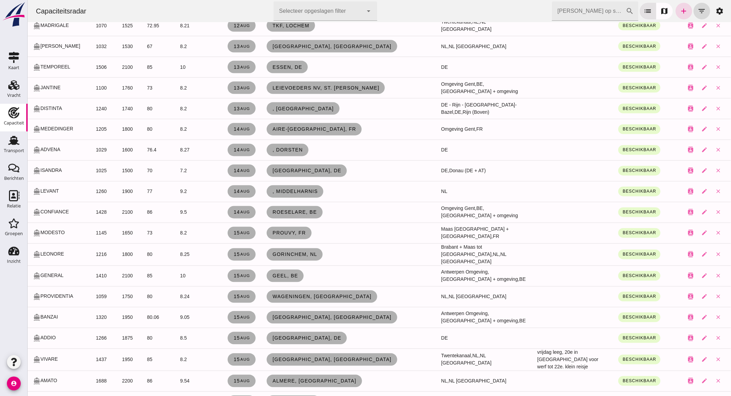
scroll to position [384, 0]
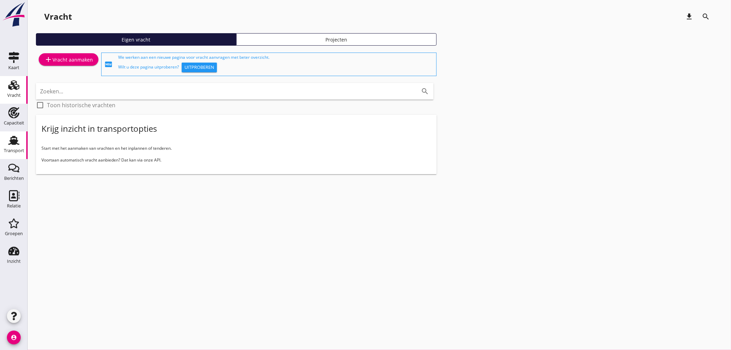
click at [16, 146] on div "Transport" at bounding box center [14, 151] width 20 height 10
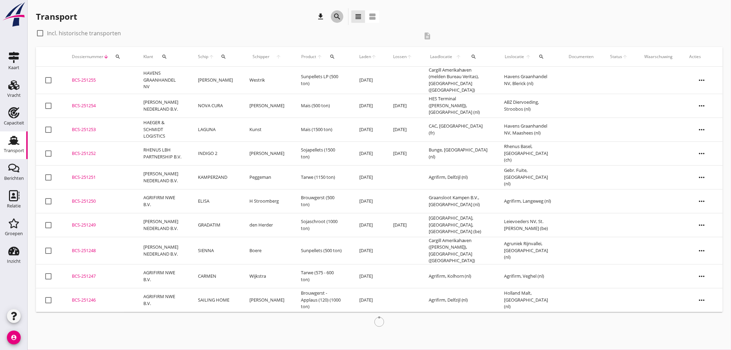
click at [338, 19] on icon "search" at bounding box center [337, 16] width 8 height 8
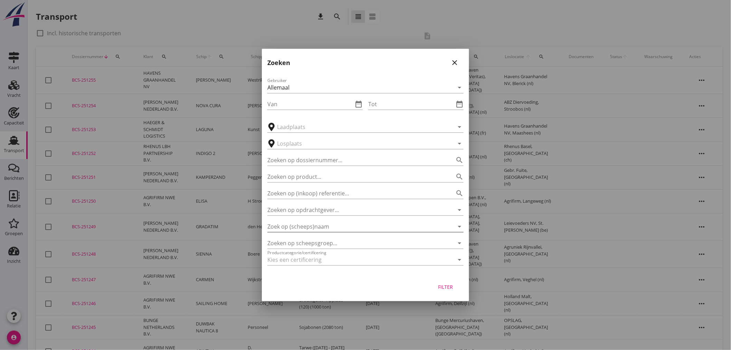
click at [326, 230] on input "Zoek op (scheeps)naam" at bounding box center [355, 226] width 177 height 11
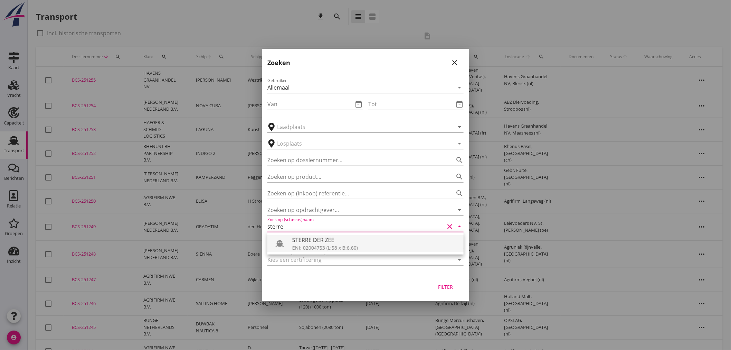
click at [326, 241] on div "STERRE DER ZEE" at bounding box center [375, 240] width 166 height 8
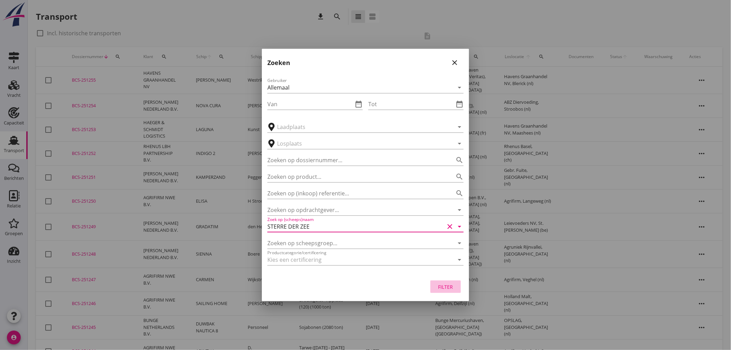
click at [449, 284] on div "Filter" at bounding box center [445, 286] width 19 height 7
type input "STERRE DER ZEE"
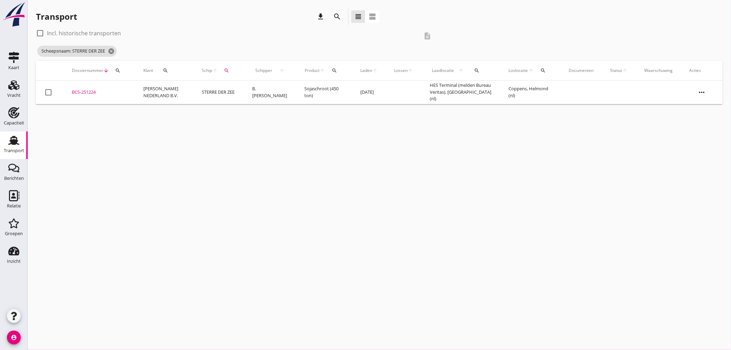
click at [142, 93] on td "[PERSON_NAME] NEDERLAND B.V." at bounding box center [164, 93] width 58 height 24
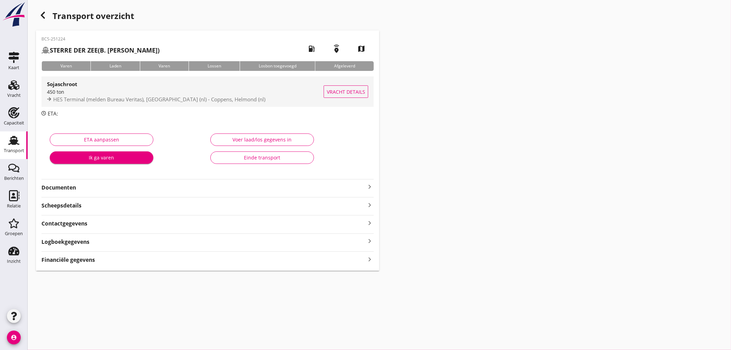
click at [131, 92] on div "450 ton" at bounding box center [185, 91] width 277 height 7
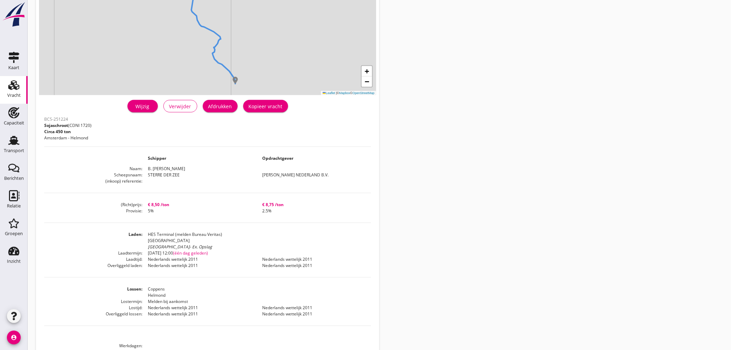
scroll to position [152, 0]
